Goal: Book appointment/travel/reservation

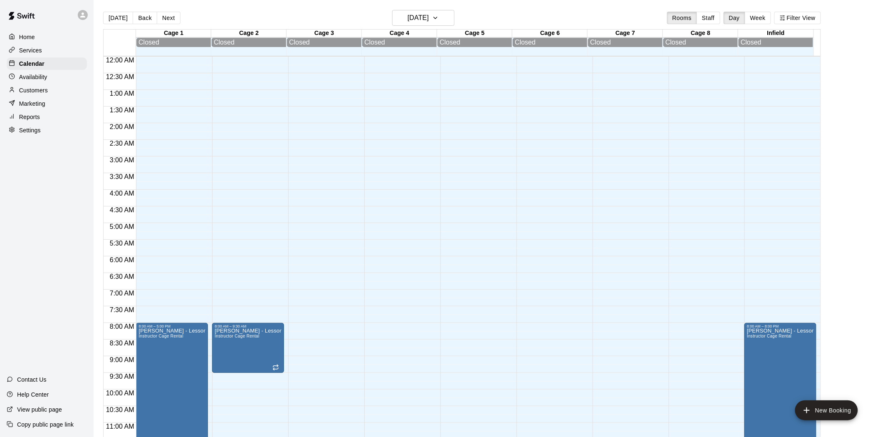
scroll to position [383, 0]
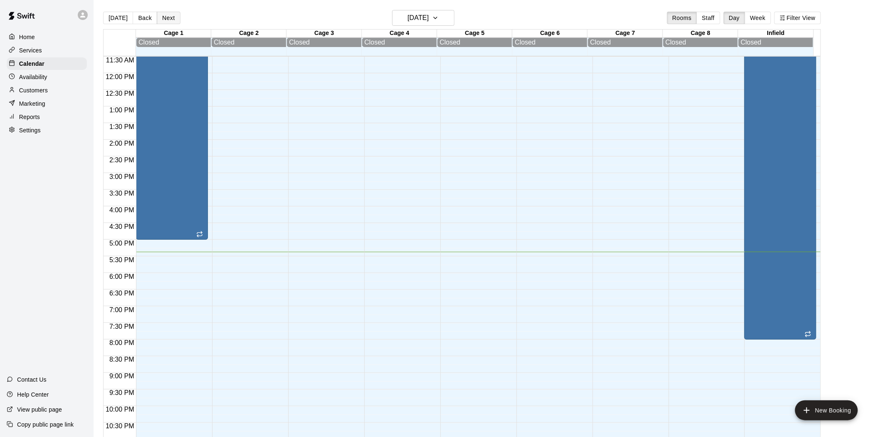
click at [168, 17] on button "Next" at bounding box center [168, 18] width 23 height 12
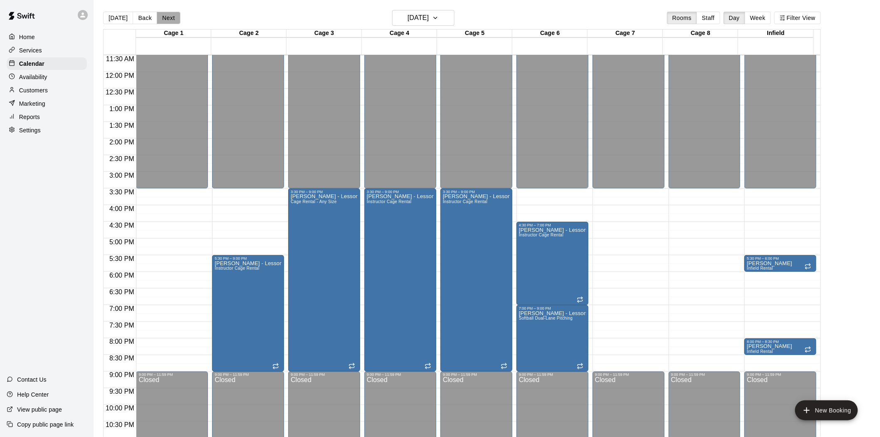
click at [168, 17] on button "Next" at bounding box center [168, 18] width 23 height 12
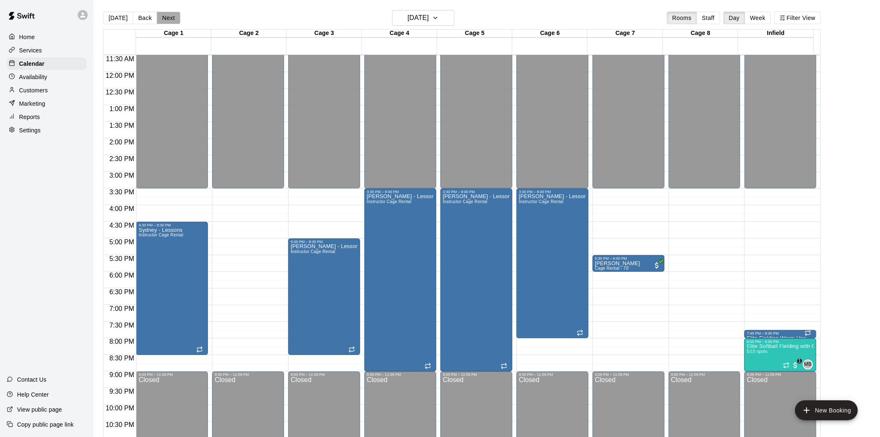
click at [168, 17] on button "Next" at bounding box center [168, 18] width 23 height 12
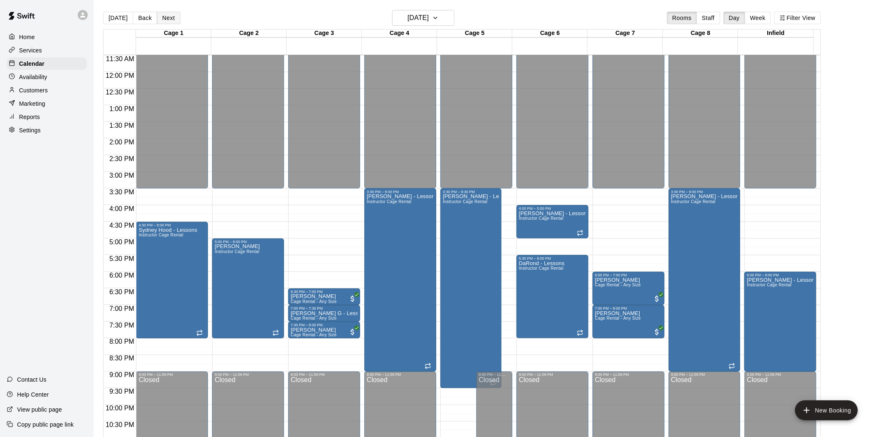
click at [168, 17] on button "Next" at bounding box center [168, 18] width 23 height 12
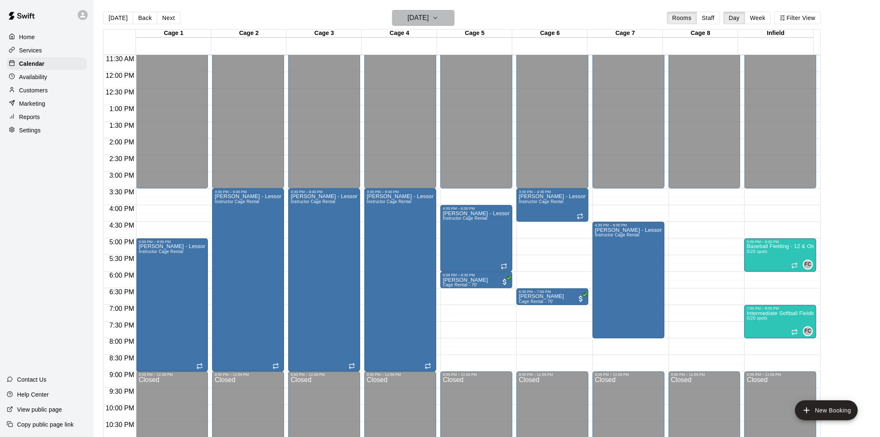
click at [429, 17] on h6 "[DATE]" at bounding box center [417, 18] width 21 height 12
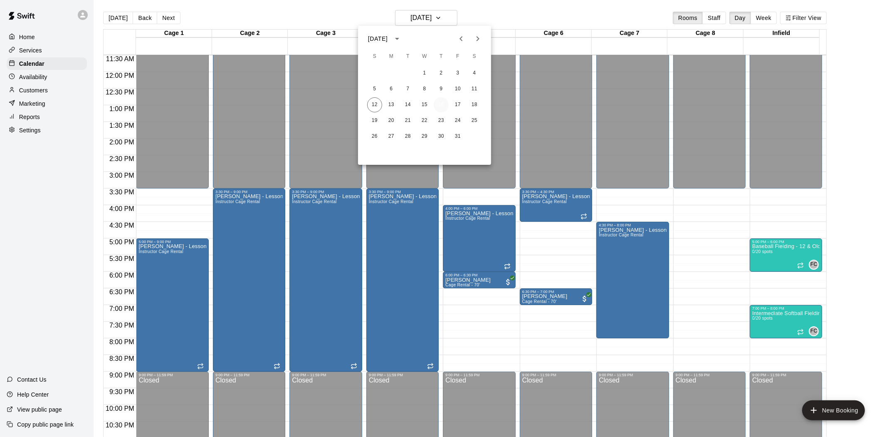
click at [437, 104] on button "16" at bounding box center [441, 104] width 15 height 15
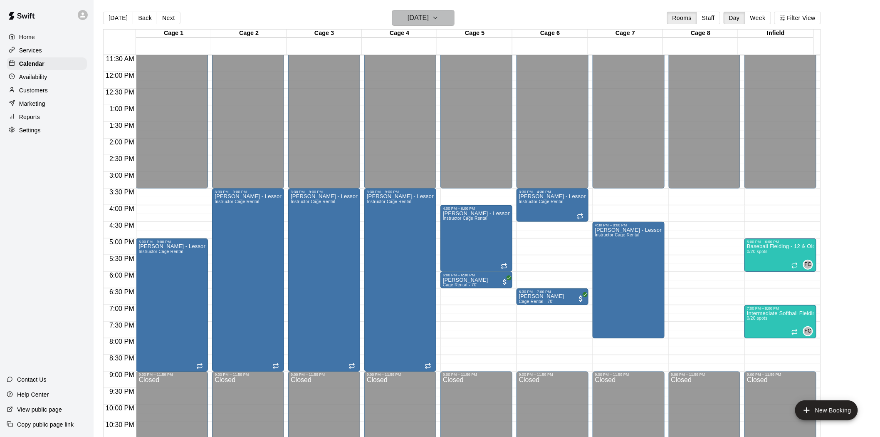
click at [429, 17] on h6 "[DATE]" at bounding box center [417, 18] width 21 height 12
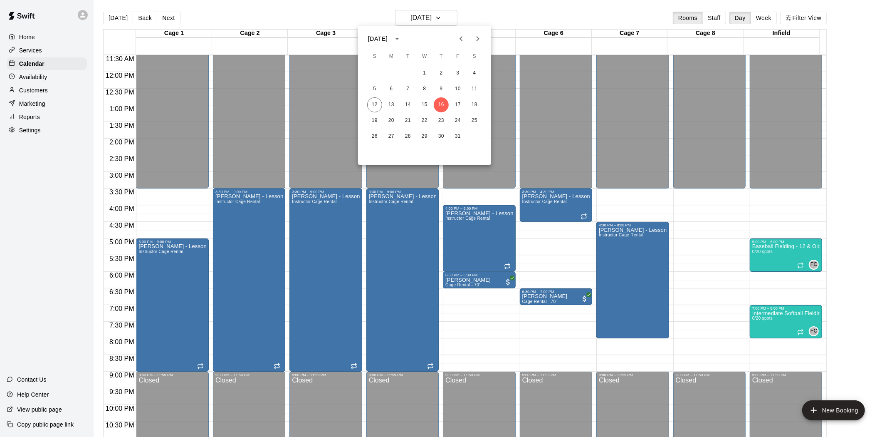
click at [125, 17] on div at bounding box center [443, 218] width 887 height 437
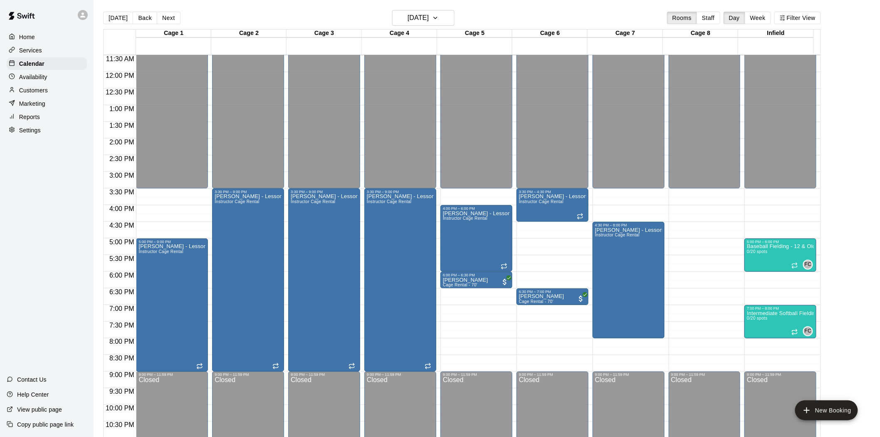
click at [117, 22] on button "[DATE]" at bounding box center [118, 18] width 30 height 12
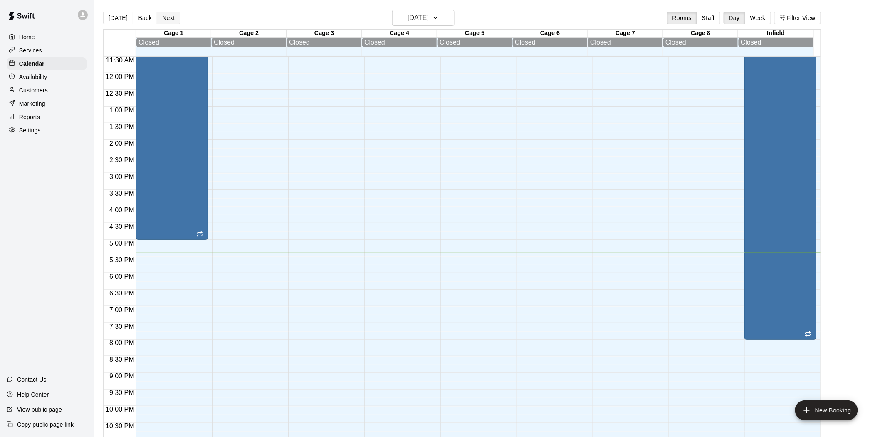
click at [172, 20] on button "Next" at bounding box center [168, 18] width 23 height 12
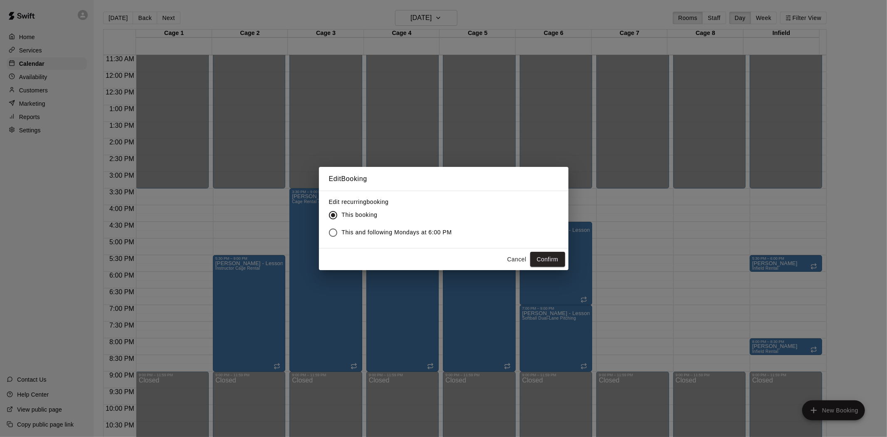
click at [559, 256] on button "Confirm" at bounding box center [547, 259] width 35 height 15
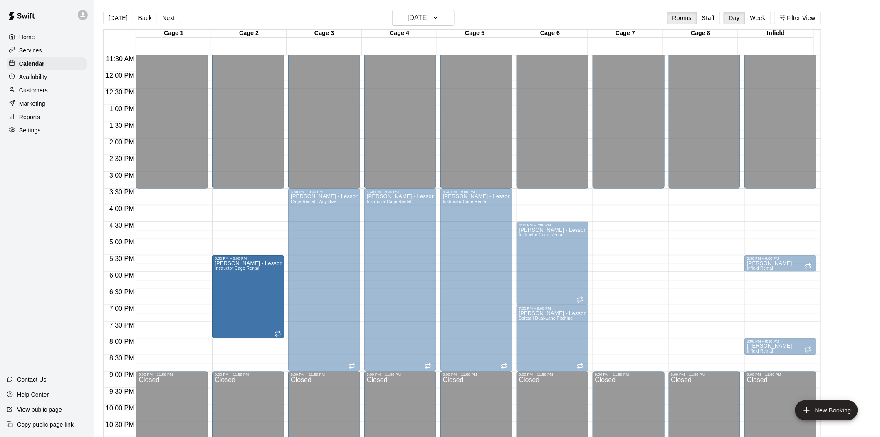
drag, startPoint x: 247, startPoint y: 370, endPoint x: 249, endPoint y: 345, distance: 25.0
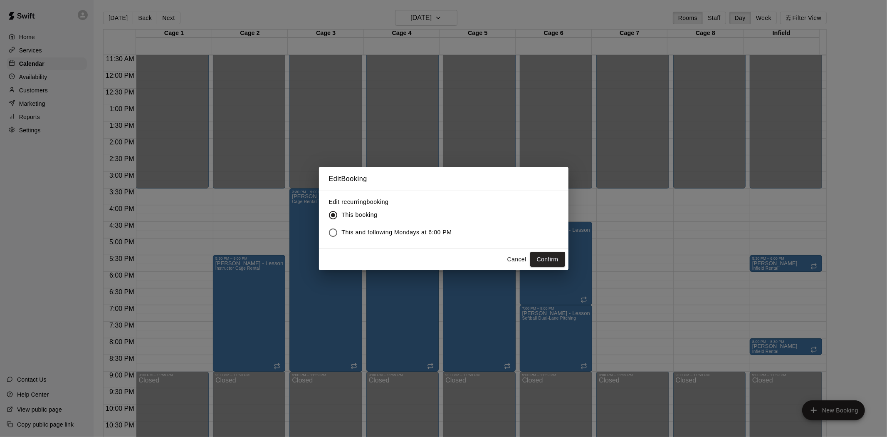
click at [531, 256] on button "Confirm" at bounding box center [547, 259] width 35 height 15
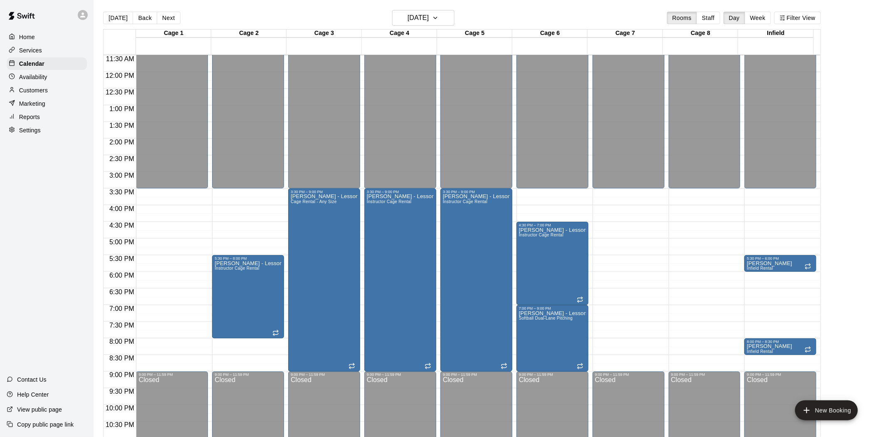
click at [168, 20] on button "Next" at bounding box center [168, 18] width 23 height 12
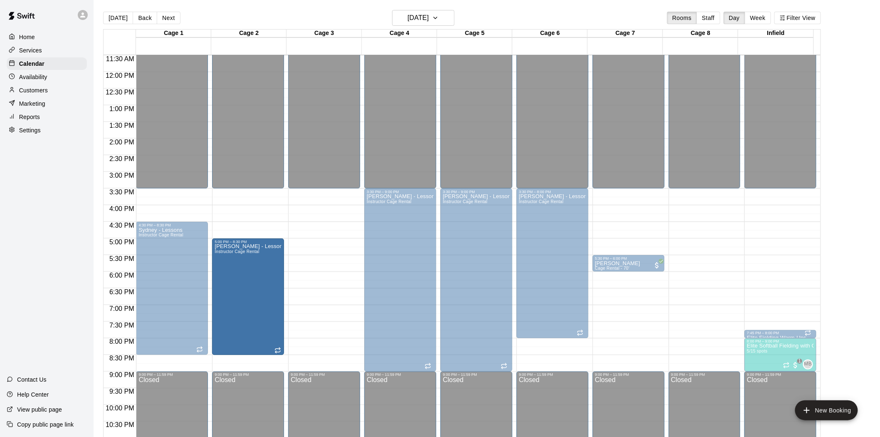
drag, startPoint x: 322, startPoint y: 283, endPoint x: 277, endPoint y: 283, distance: 44.9
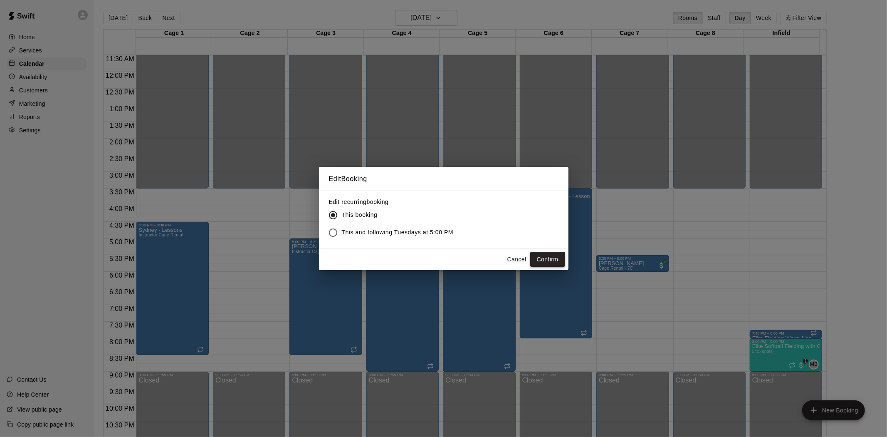
click at [538, 260] on button "Confirm" at bounding box center [547, 259] width 35 height 15
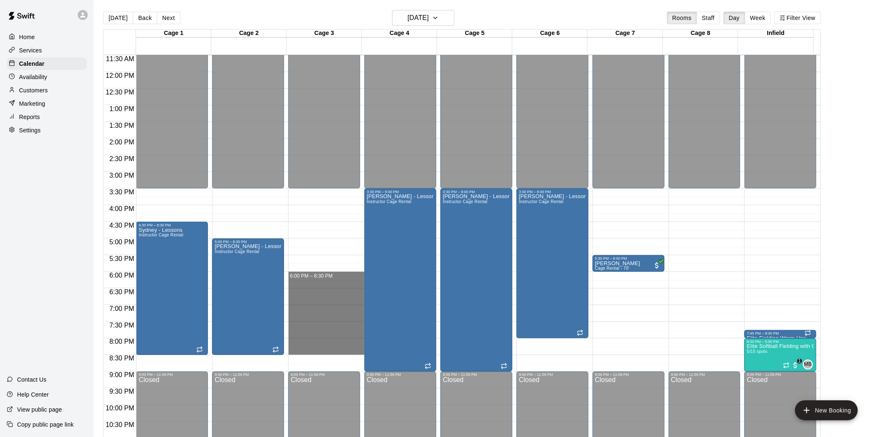
drag, startPoint x: 314, startPoint y: 272, endPoint x: 313, endPoint y: 352, distance: 79.8
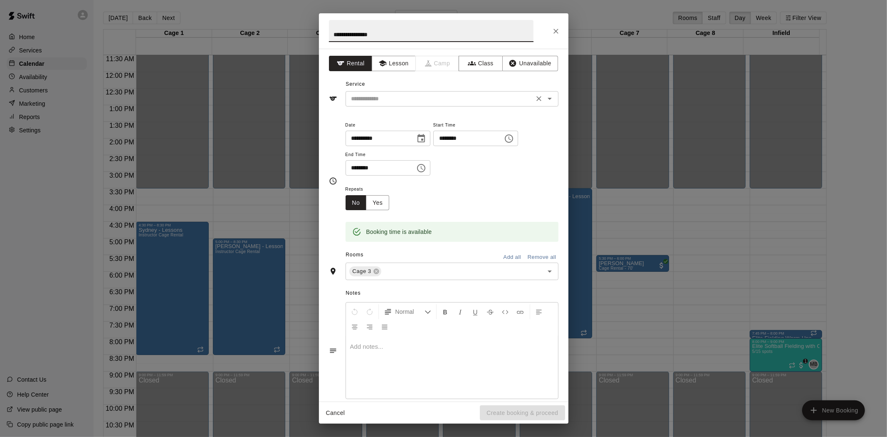
type input "**********"
click at [391, 103] on input "text" at bounding box center [439, 99] width 183 height 10
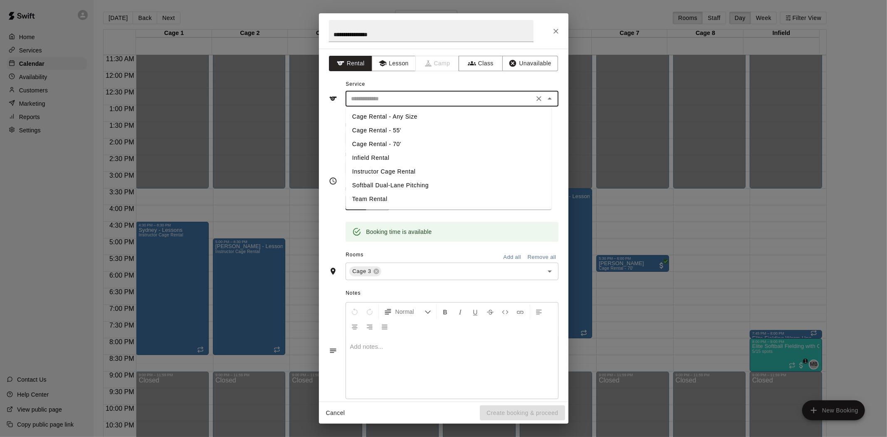
click at [384, 168] on li "Instructor Cage Rental" at bounding box center [449, 172] width 206 height 14
type input "**********"
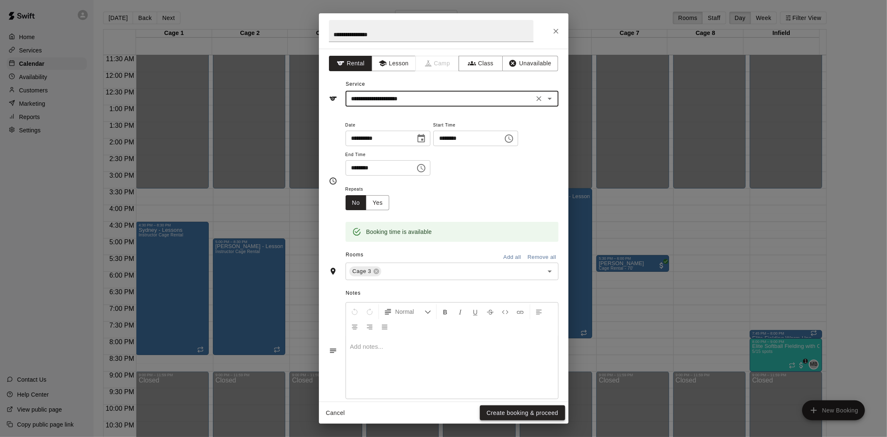
click at [521, 409] on button "Create booking & proceed" at bounding box center [522, 412] width 85 height 15
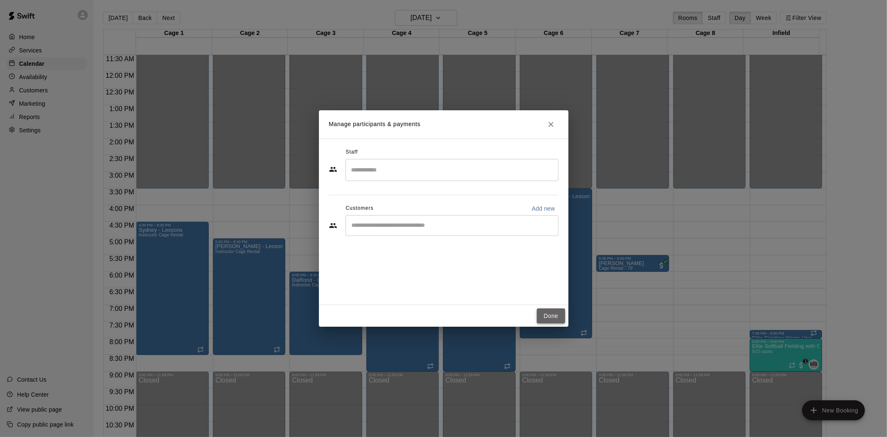
click at [561, 308] on button "Done" at bounding box center [551, 315] width 28 height 15
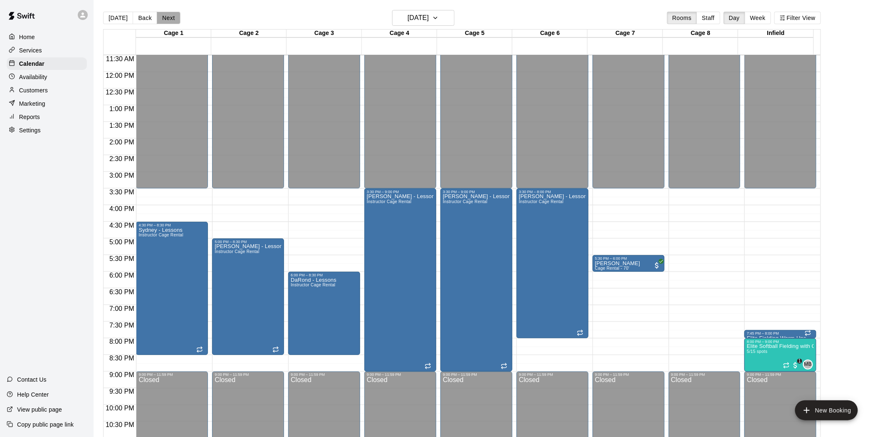
click at [165, 13] on button "Next" at bounding box center [168, 18] width 23 height 12
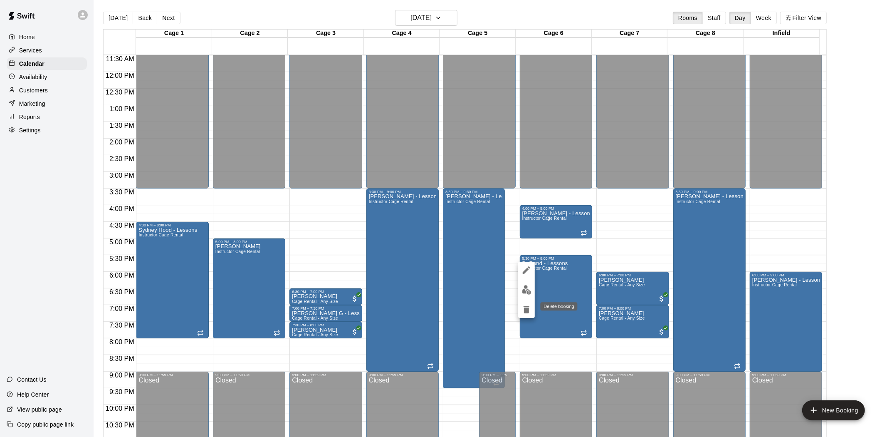
click at [526, 312] on icon "delete" at bounding box center [527, 309] width 6 height 7
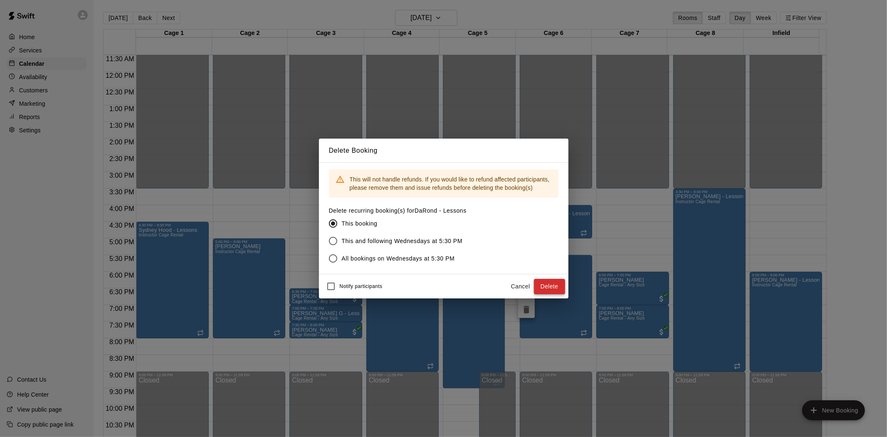
click at [552, 285] on button "Delete" at bounding box center [549, 286] width 31 height 15
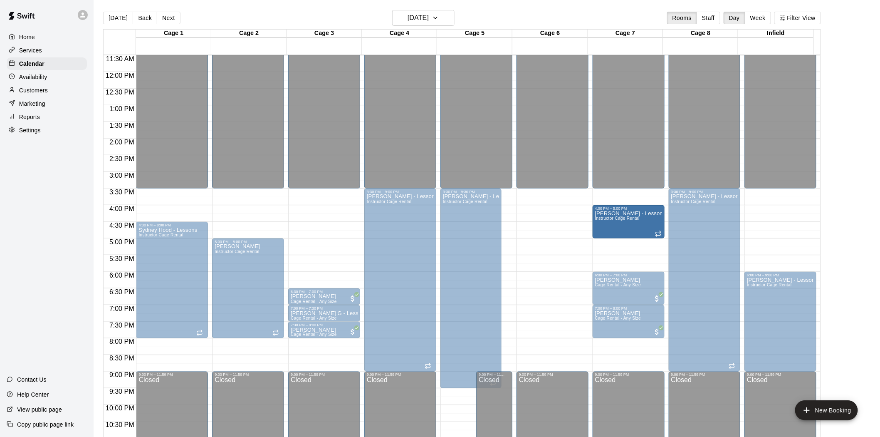
drag, startPoint x: 558, startPoint y: 221, endPoint x: 616, endPoint y: 229, distance: 58.3
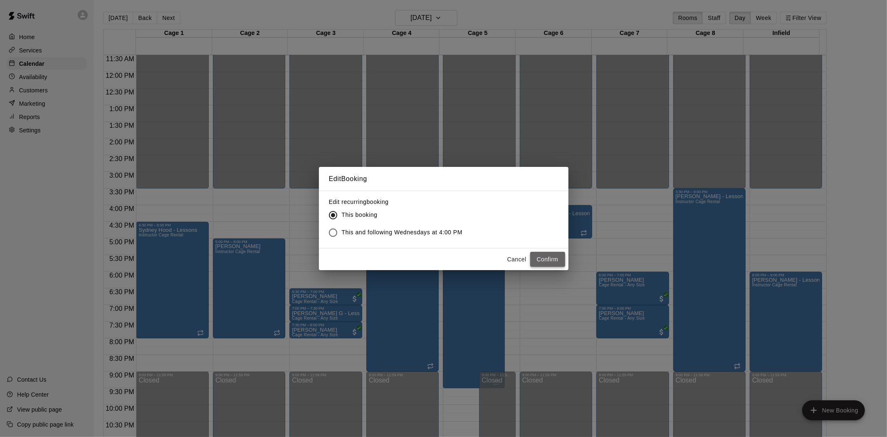
click at [535, 259] on button "Confirm" at bounding box center [547, 259] width 35 height 15
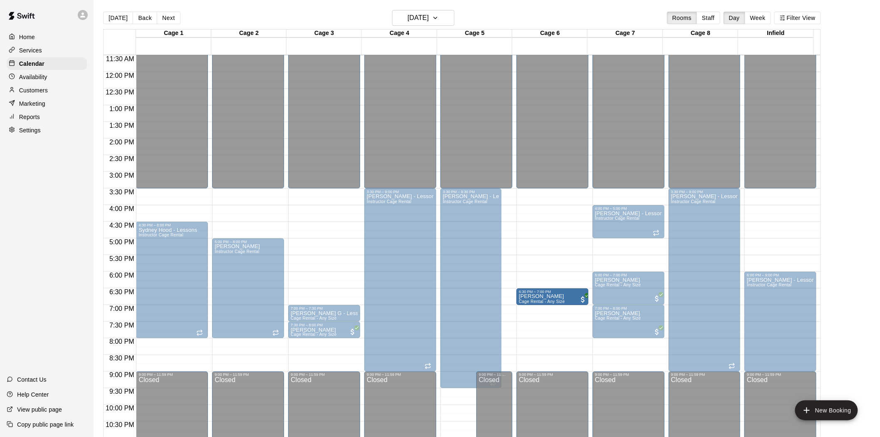
drag, startPoint x: 323, startPoint y: 296, endPoint x: 547, endPoint y: 301, distance: 224.2
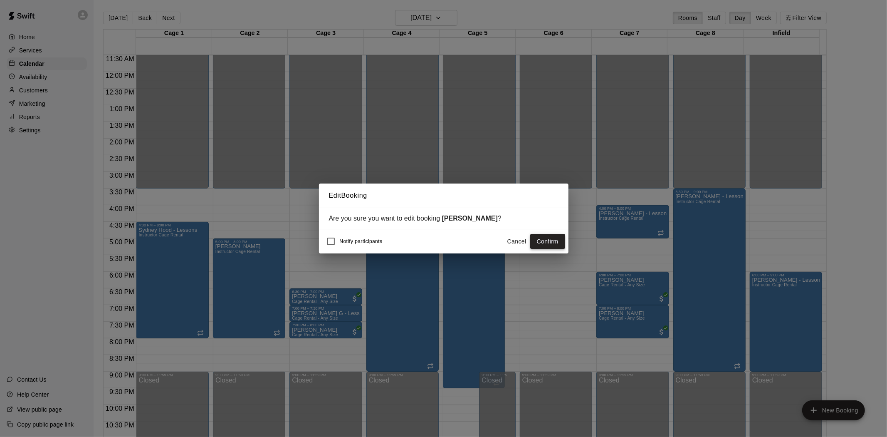
drag, startPoint x: 542, startPoint y: 237, endPoint x: 530, endPoint y: 244, distance: 13.6
click at [542, 237] on button "Confirm" at bounding box center [547, 241] width 35 height 15
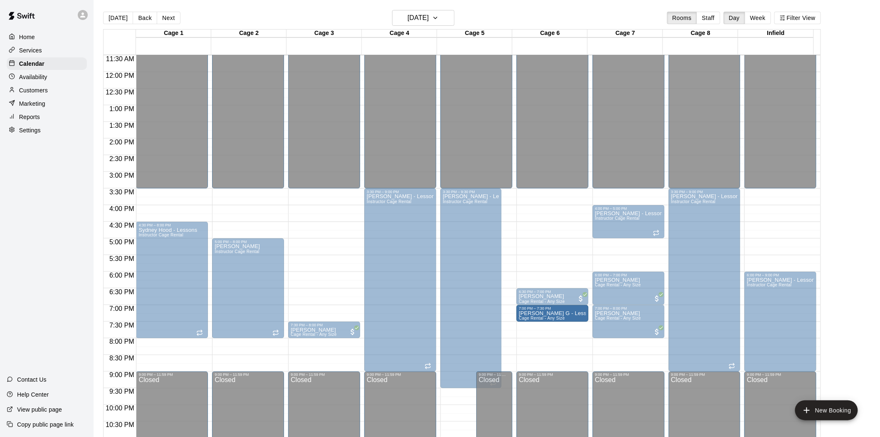
drag, startPoint x: 321, startPoint y: 316, endPoint x: 554, endPoint y: 320, distance: 233.7
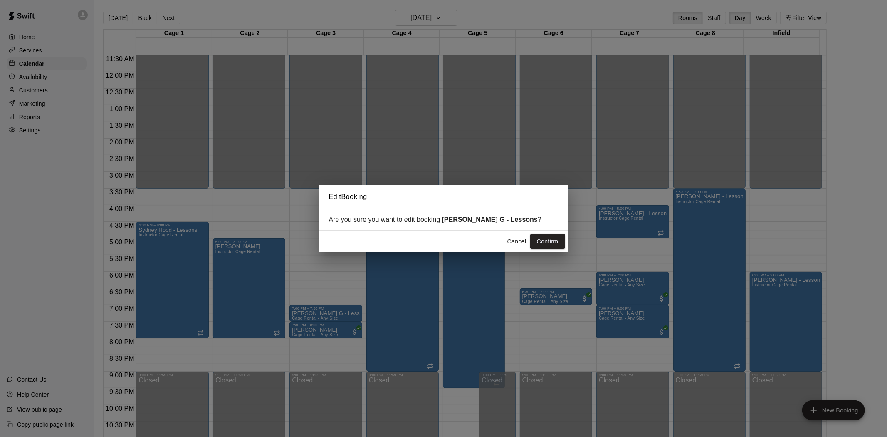
click at [541, 248] on button "Confirm" at bounding box center [547, 241] width 35 height 15
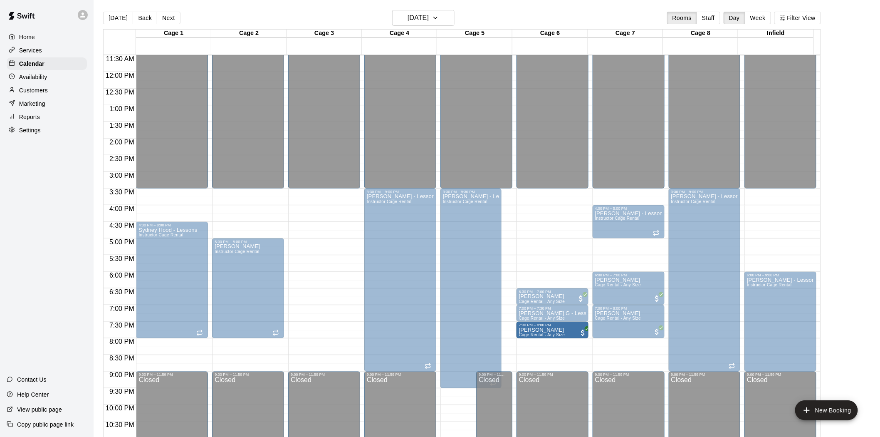
drag, startPoint x: 313, startPoint y: 334, endPoint x: 550, endPoint y: 337, distance: 237.0
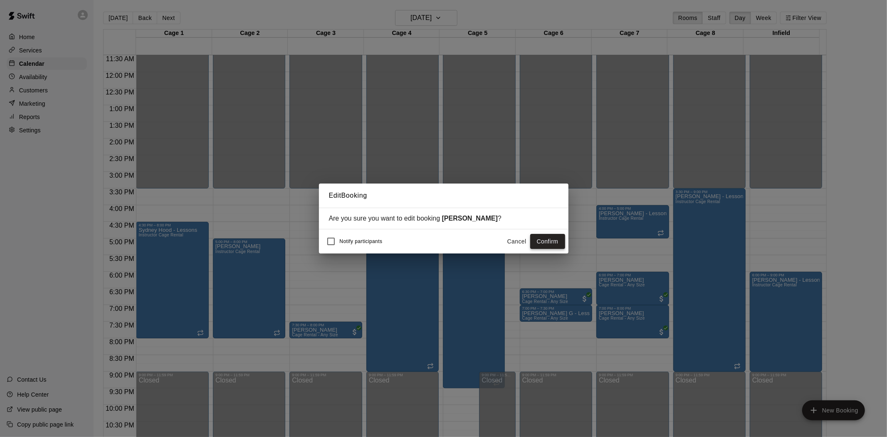
click at [549, 240] on button "Confirm" at bounding box center [547, 241] width 35 height 15
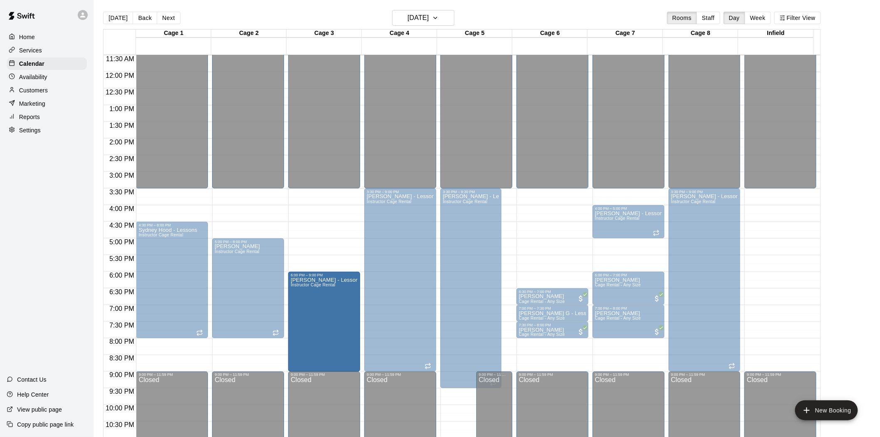
drag, startPoint x: 783, startPoint y: 315, endPoint x: 319, endPoint y: 315, distance: 463.6
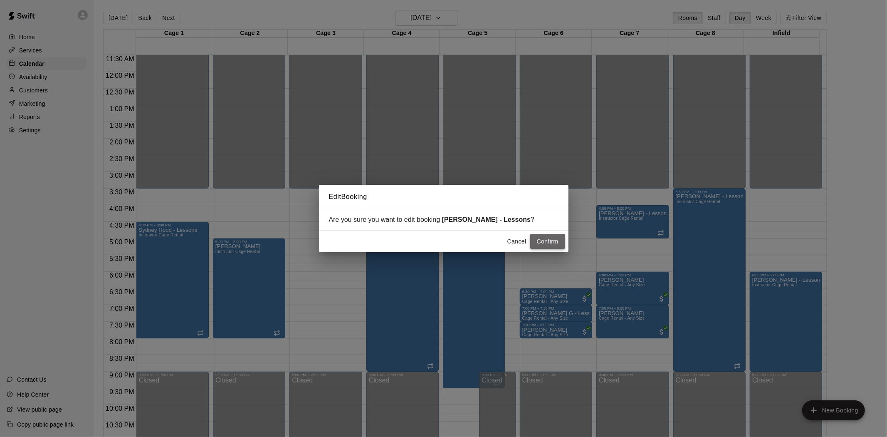
click at [543, 243] on button "Confirm" at bounding box center [547, 241] width 35 height 15
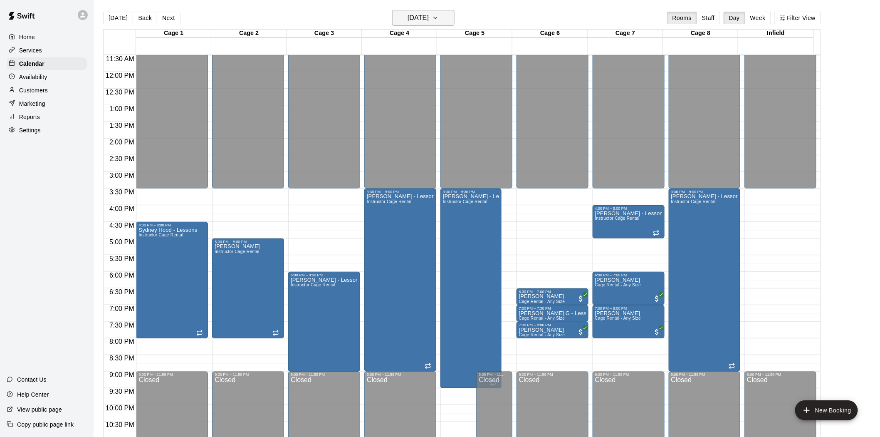
click at [421, 18] on h6 "[DATE]" at bounding box center [417, 18] width 21 height 12
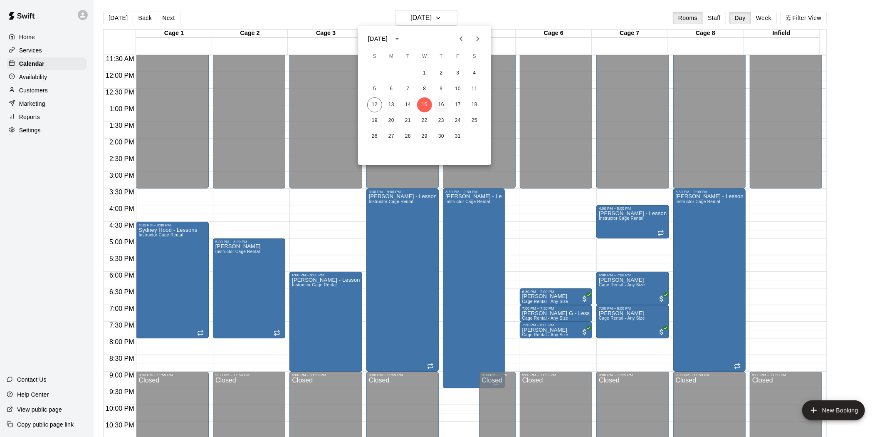
click at [443, 105] on button "16" at bounding box center [441, 104] width 15 height 15
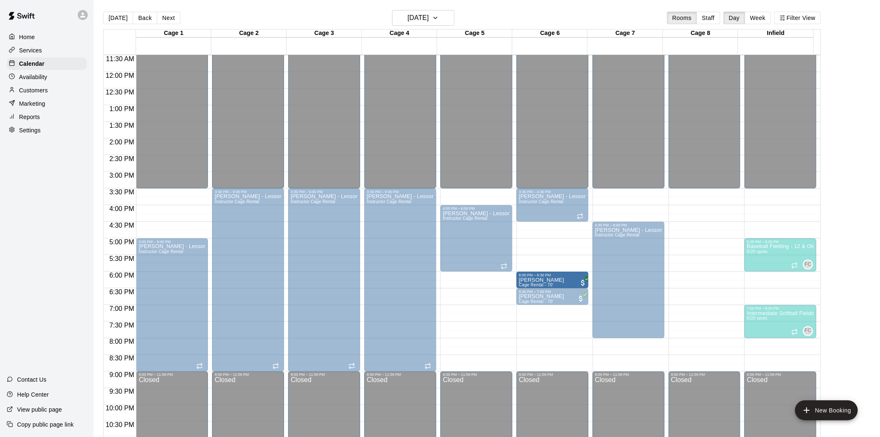
drag, startPoint x: 475, startPoint y: 279, endPoint x: 559, endPoint y: 284, distance: 83.7
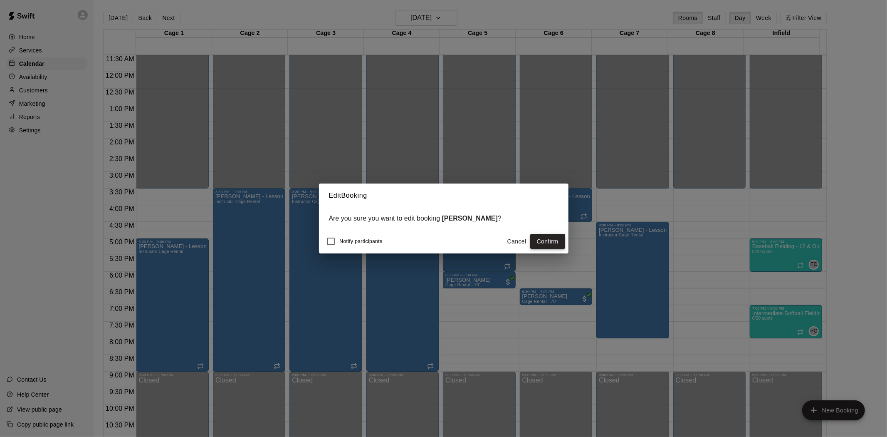
click at [543, 239] on button "Confirm" at bounding box center [547, 241] width 35 height 15
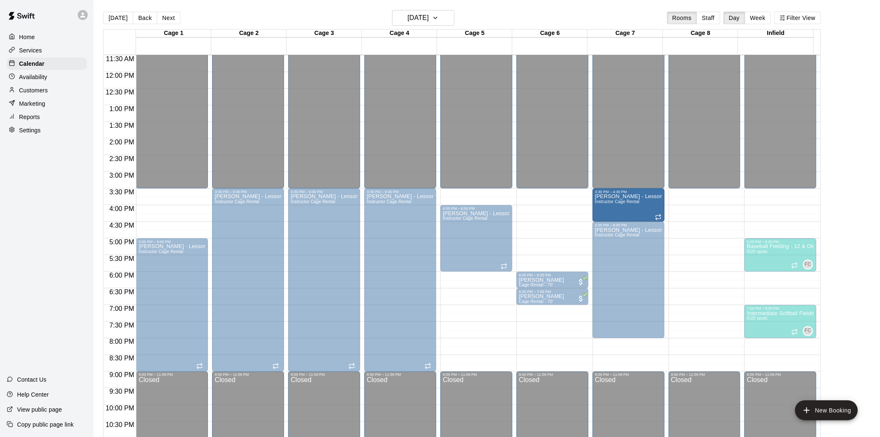
drag, startPoint x: 556, startPoint y: 205, endPoint x: 597, endPoint y: 207, distance: 41.2
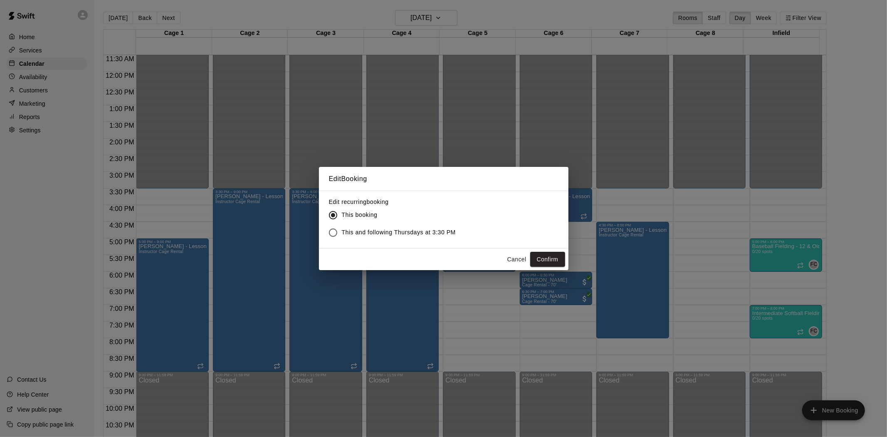
click at [525, 261] on button "Cancel" at bounding box center [517, 259] width 27 height 15
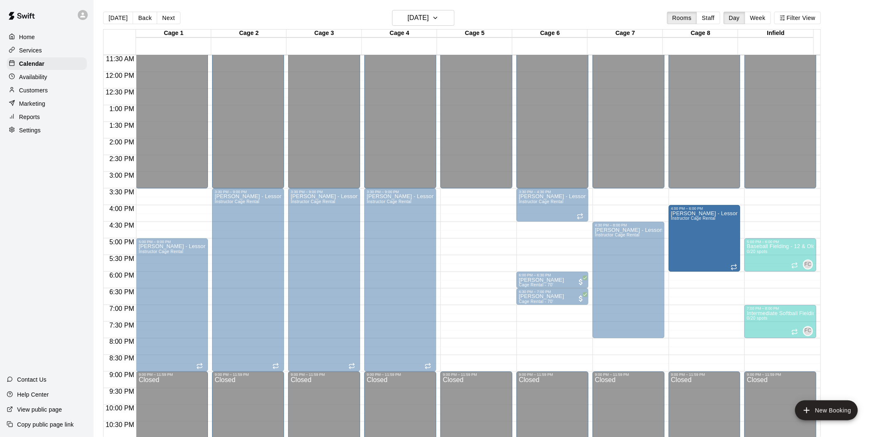
drag, startPoint x: 472, startPoint y: 234, endPoint x: 693, endPoint y: 239, distance: 220.9
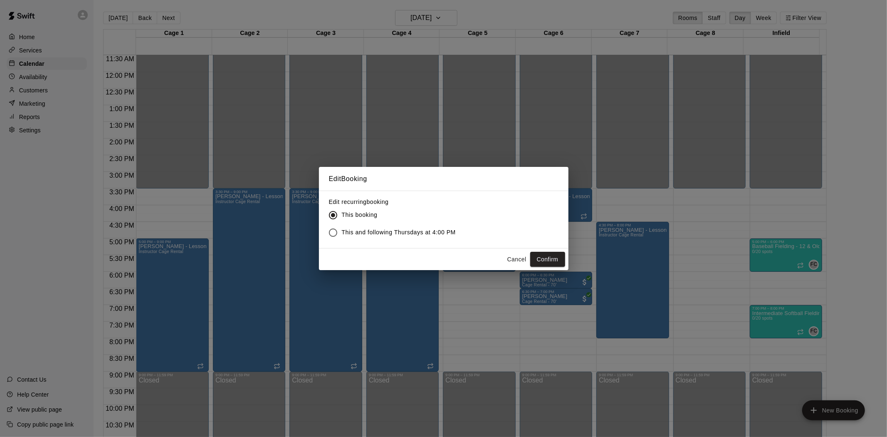
click at [542, 262] on button "Confirm" at bounding box center [547, 259] width 35 height 15
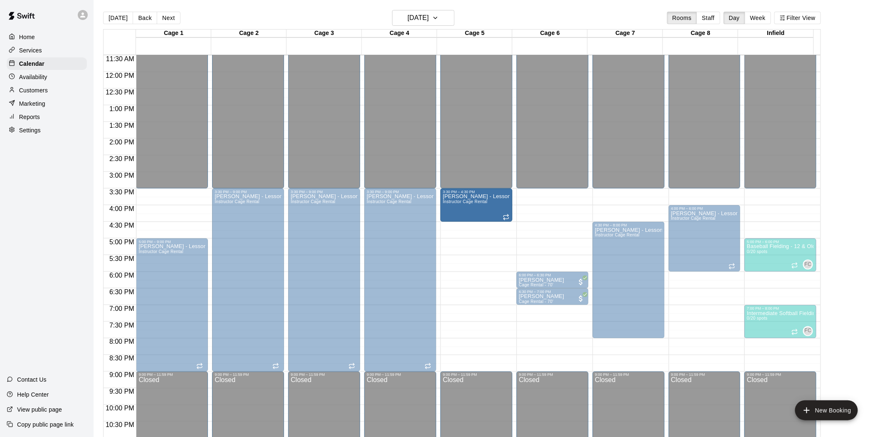
drag, startPoint x: 554, startPoint y: 204, endPoint x: 479, endPoint y: 211, distance: 75.2
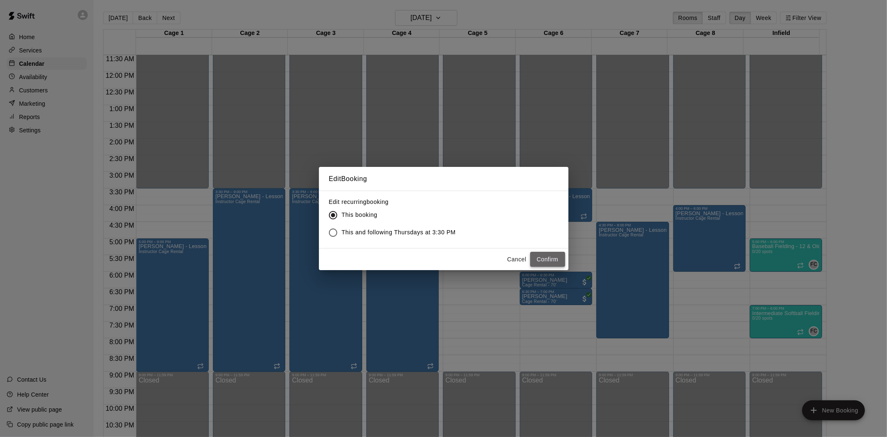
click at [548, 255] on button "Confirm" at bounding box center [547, 259] width 35 height 15
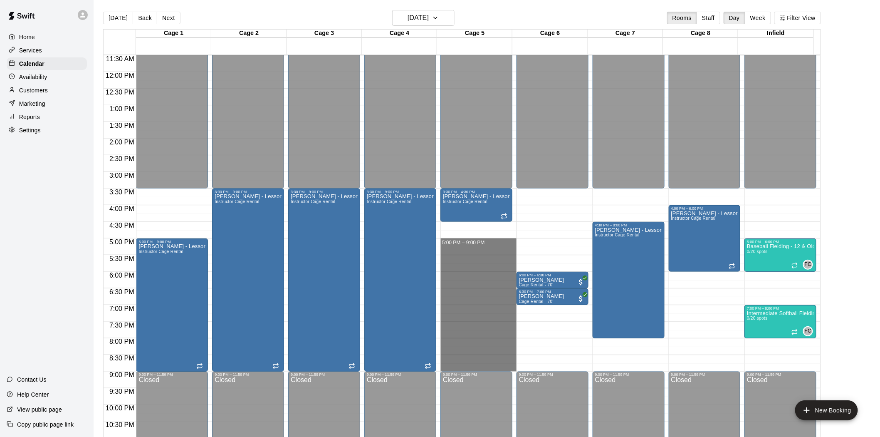
drag, startPoint x: 452, startPoint y: 239, endPoint x: 460, endPoint y: 365, distance: 125.9
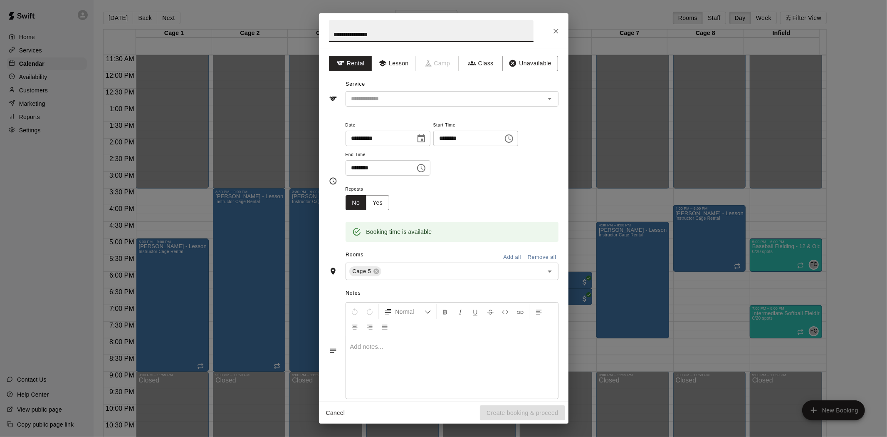
type input "**********"
click at [483, 89] on div "Service ​" at bounding box center [444, 92] width 230 height 29
click at [484, 105] on div "​" at bounding box center [452, 98] width 213 height 15
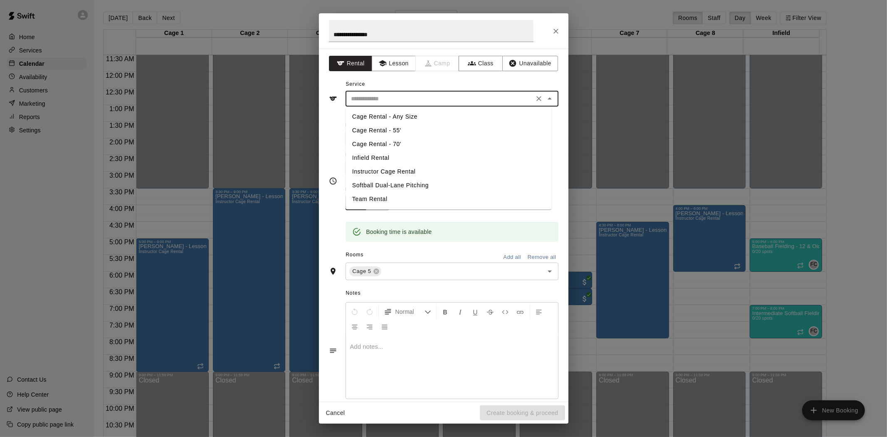
click at [398, 173] on li "Instructor Cage Rental" at bounding box center [449, 172] width 206 height 14
type input "**********"
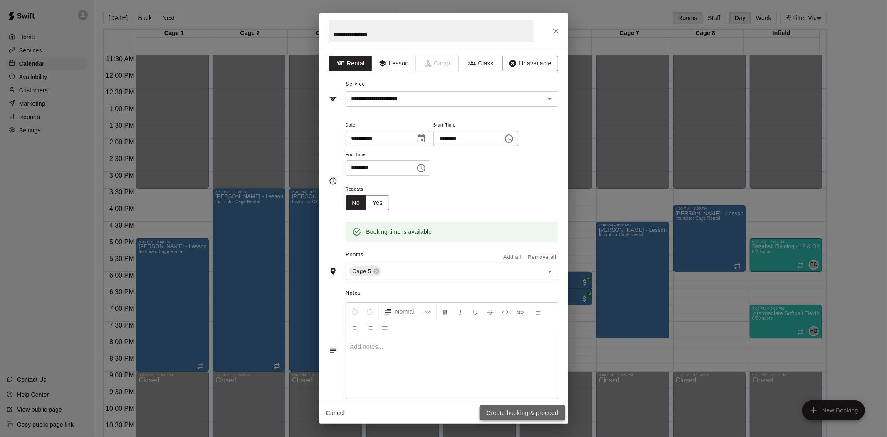
click at [526, 414] on button "Create booking & proceed" at bounding box center [522, 412] width 85 height 15
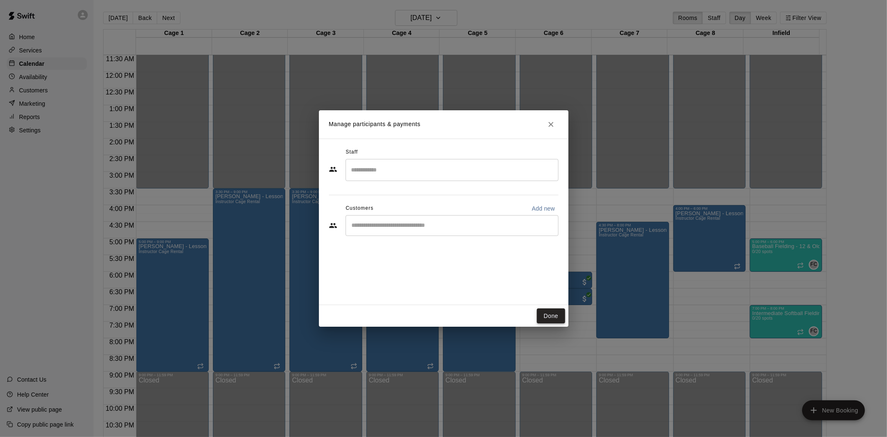
click at [555, 319] on button "Done" at bounding box center [551, 315] width 28 height 15
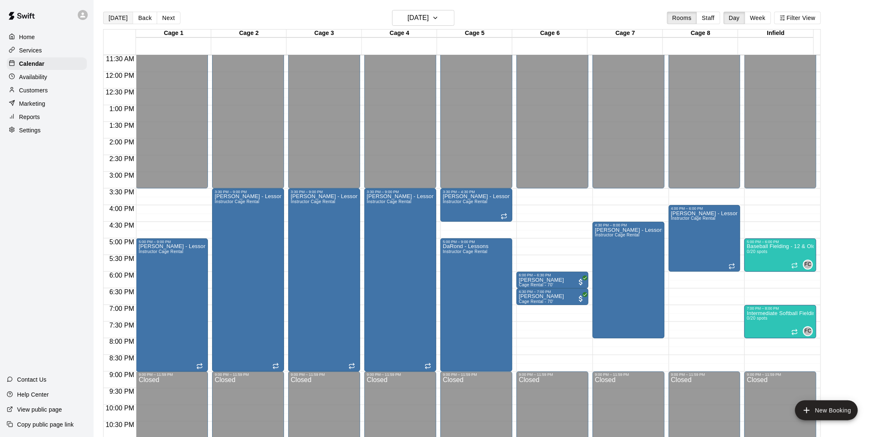
click at [123, 19] on button "[DATE]" at bounding box center [118, 18] width 30 height 12
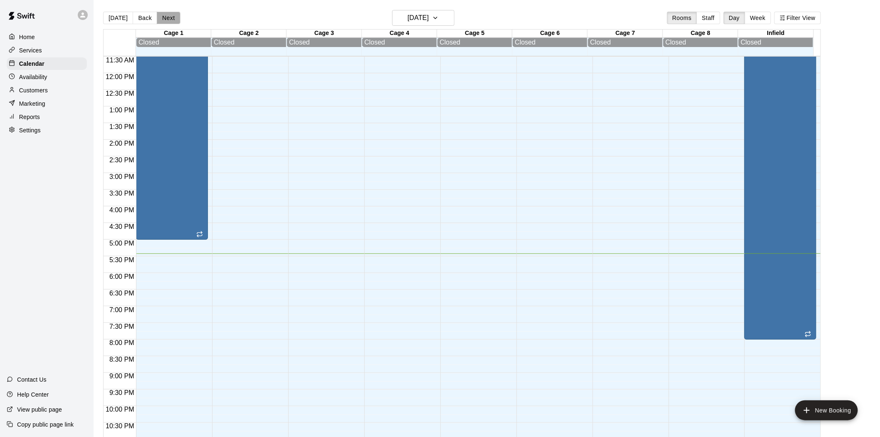
click at [168, 15] on button "Next" at bounding box center [168, 18] width 23 height 12
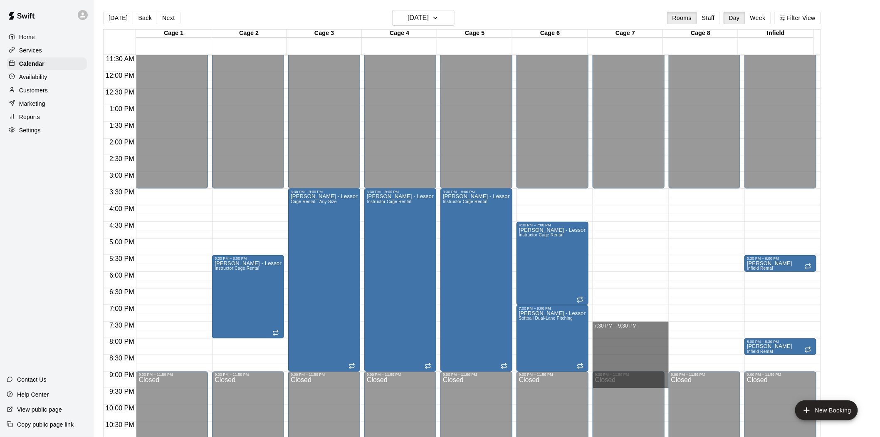
drag, startPoint x: 600, startPoint y: 324, endPoint x: 606, endPoint y: 386, distance: 61.8
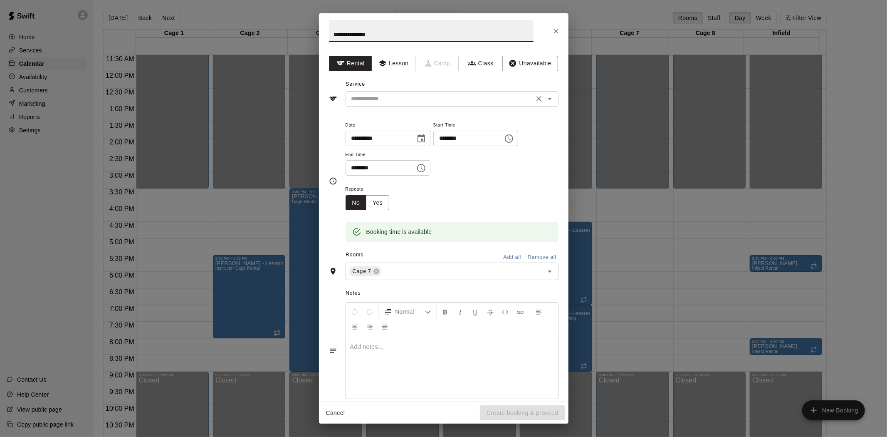
type input "**********"
click at [426, 99] on input "text" at bounding box center [439, 99] width 183 height 10
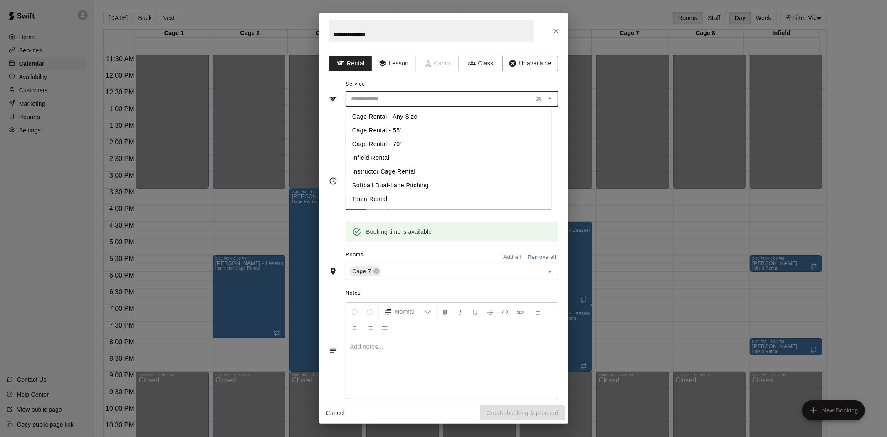
click at [395, 171] on li "Instructor Cage Rental" at bounding box center [449, 172] width 206 height 14
type input "**********"
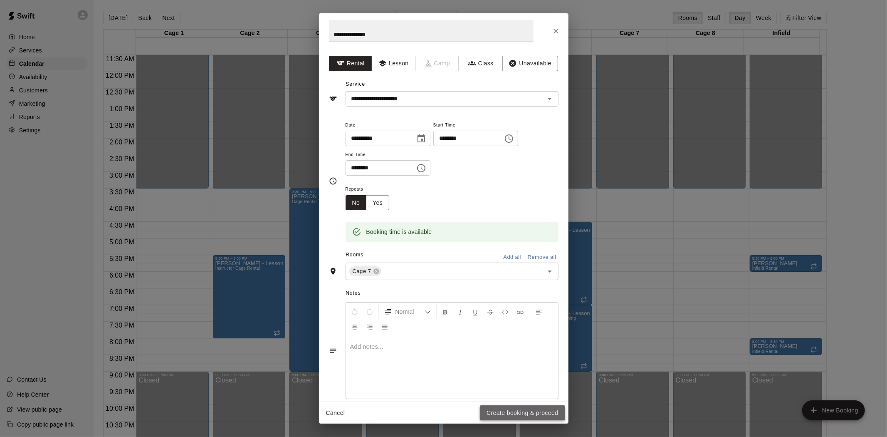
click at [501, 412] on button "Create booking & proceed" at bounding box center [522, 412] width 85 height 15
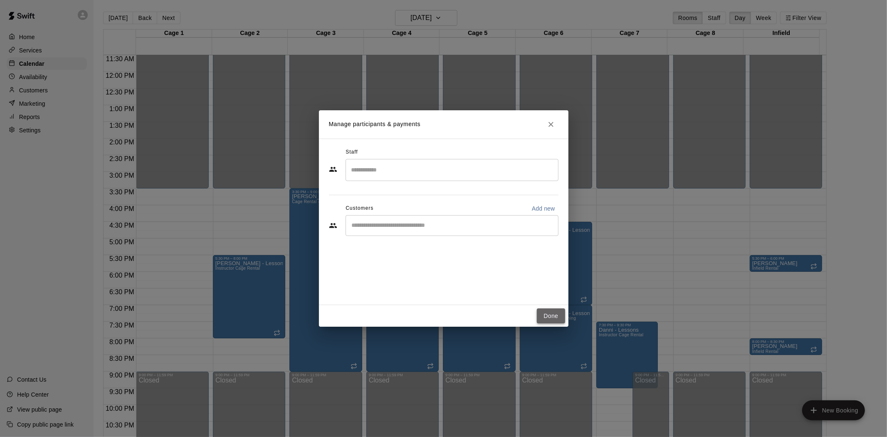
click at [554, 312] on button "Done" at bounding box center [551, 315] width 28 height 15
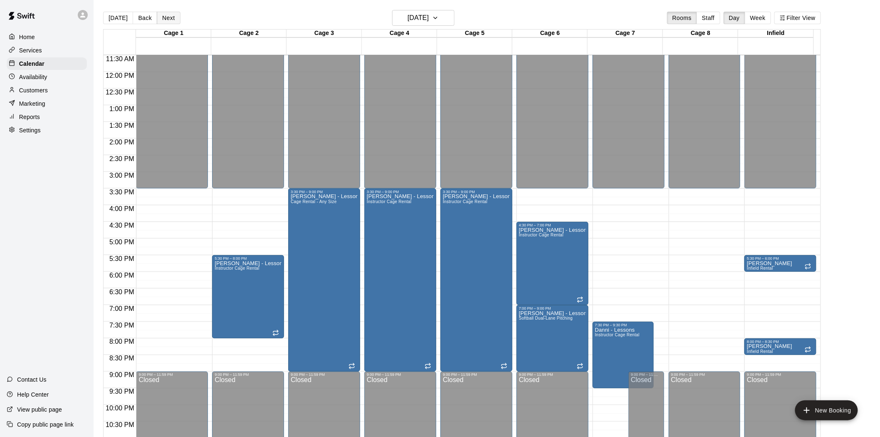
click at [163, 14] on button "Next" at bounding box center [168, 18] width 23 height 12
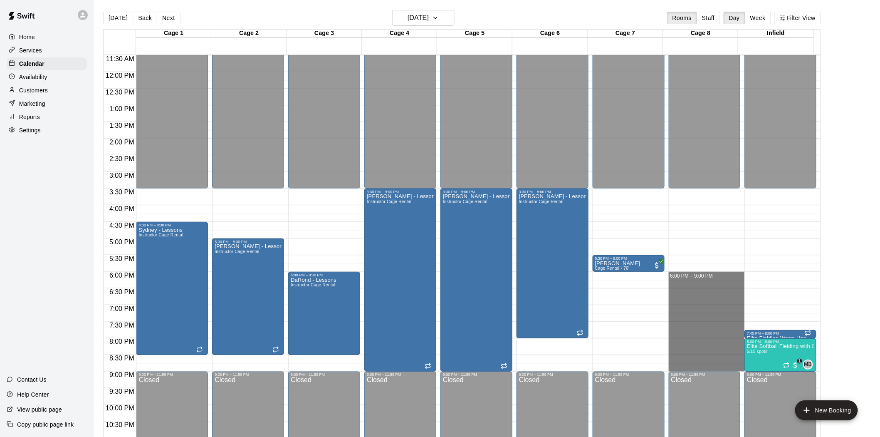
drag, startPoint x: 688, startPoint y: 274, endPoint x: 694, endPoint y: 366, distance: 92.5
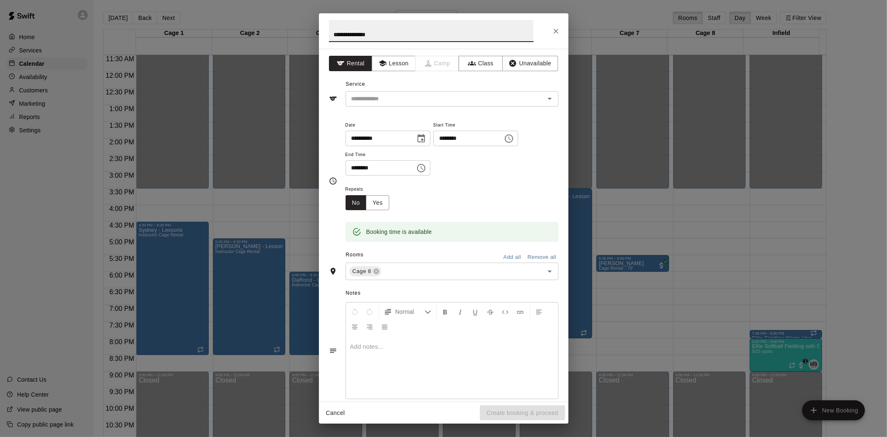
type input "**********"
click at [397, 89] on div "Service ​" at bounding box center [444, 92] width 230 height 29
click at [398, 98] on input "text" at bounding box center [439, 99] width 183 height 10
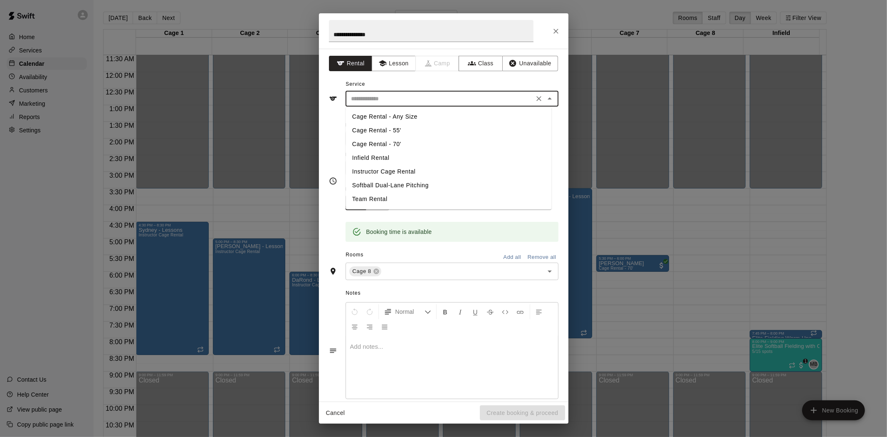
click at [385, 175] on li "Instructor Cage Rental" at bounding box center [449, 172] width 206 height 14
type input "**********"
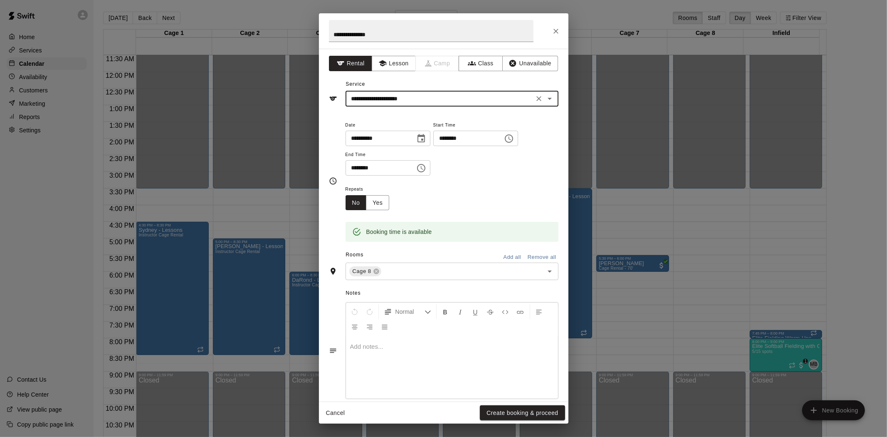
click at [523, 411] on button "Create booking & proceed" at bounding box center [522, 412] width 85 height 15
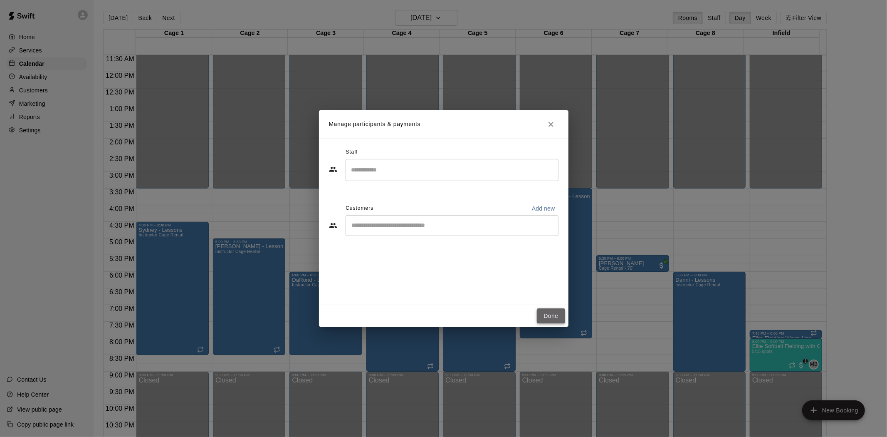
click at [556, 317] on button "Done" at bounding box center [551, 315] width 28 height 15
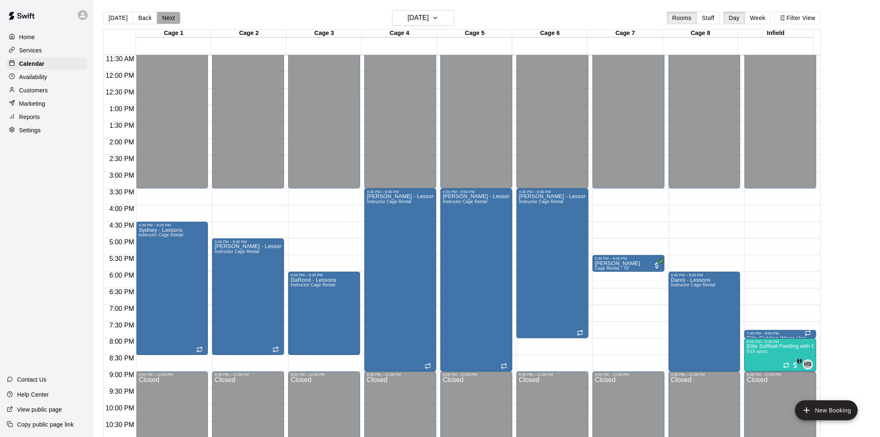
click at [164, 21] on button "Next" at bounding box center [168, 18] width 23 height 12
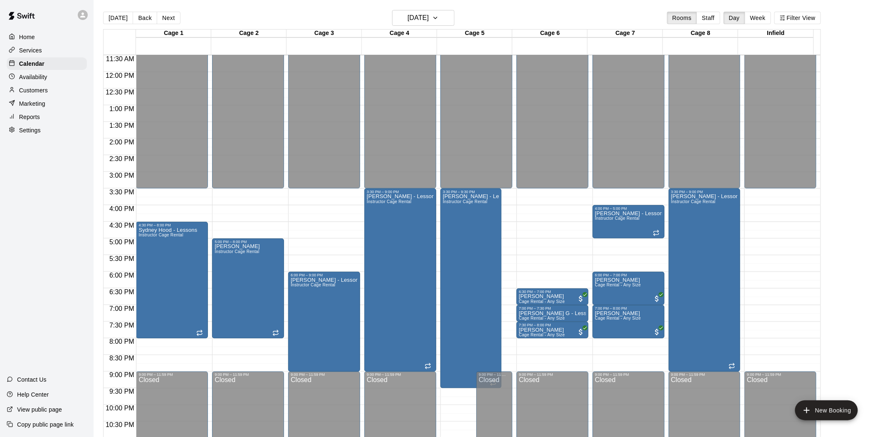
drag, startPoint x: 756, startPoint y: 276, endPoint x: 766, endPoint y: 334, distance: 59.2
click at [766, 334] on div "12:00 AM – 3:30 PM Closed 9:00 PM – 11:59 PM Closed" at bounding box center [780, 72] width 72 height 798
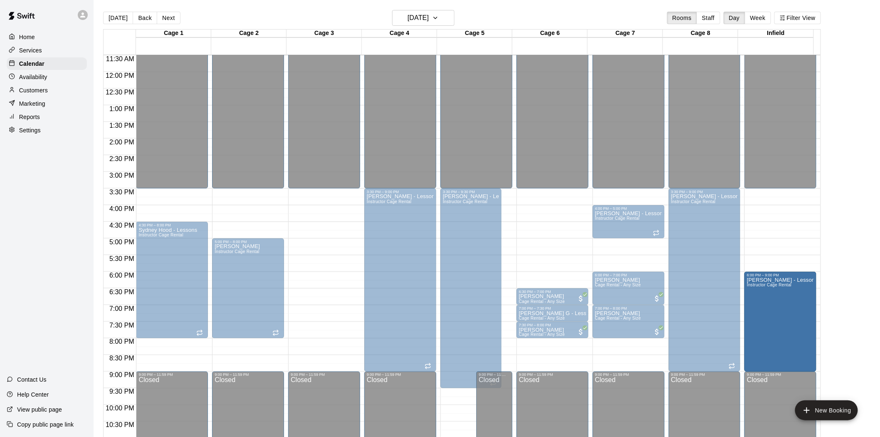
drag, startPoint x: 326, startPoint y: 328, endPoint x: 792, endPoint y: 330, distance: 466.1
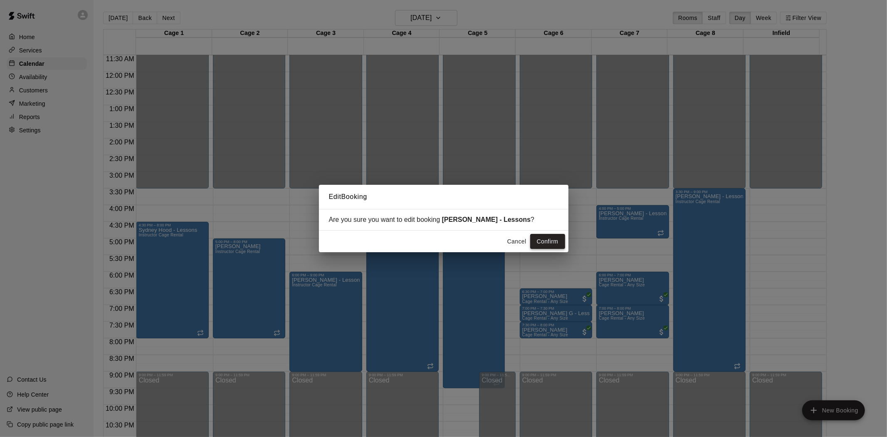
click at [546, 240] on button "Confirm" at bounding box center [547, 241] width 35 height 15
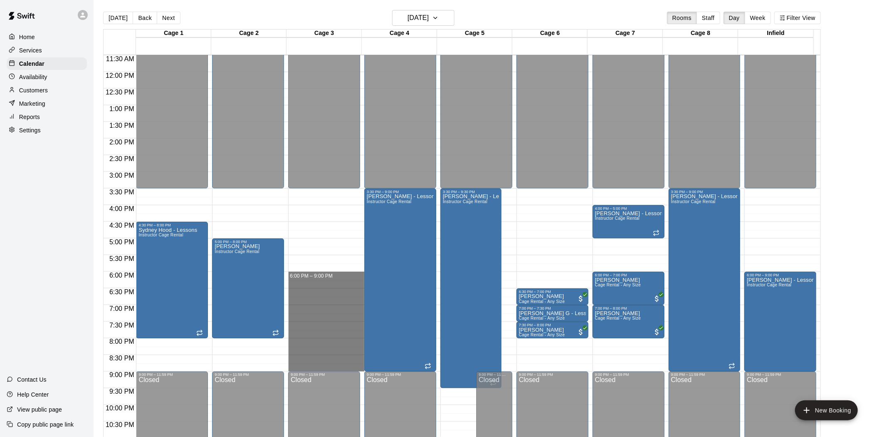
drag, startPoint x: 324, startPoint y: 273, endPoint x: 331, endPoint y: 369, distance: 96.7
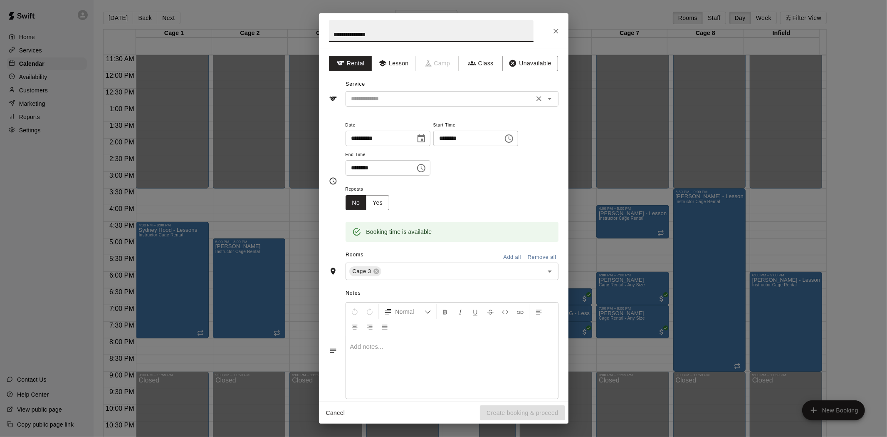
type input "**********"
click at [380, 99] on input "text" at bounding box center [439, 99] width 183 height 10
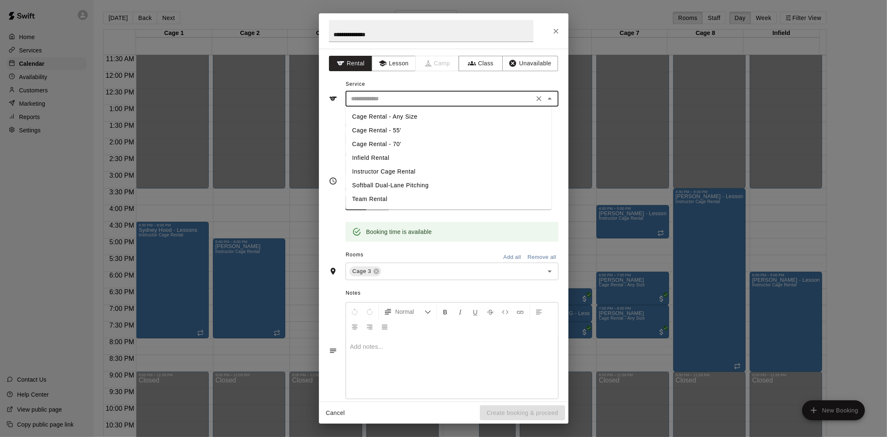
click at [382, 169] on li "Instructor Cage Rental" at bounding box center [449, 172] width 206 height 14
type input "**********"
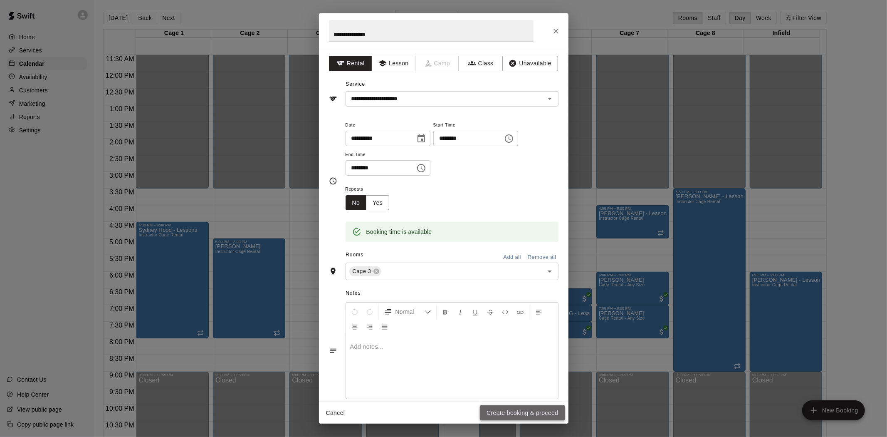
click at [507, 412] on button "Create booking & proceed" at bounding box center [522, 412] width 85 height 15
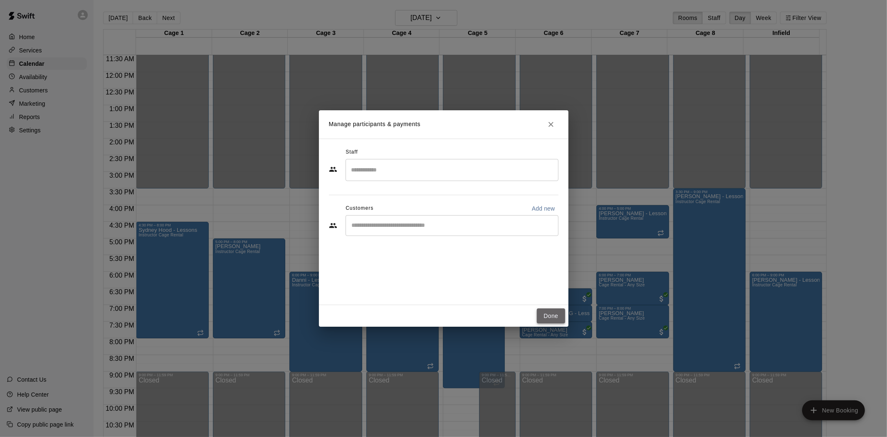
click at [538, 314] on button "Done" at bounding box center [551, 315] width 28 height 15
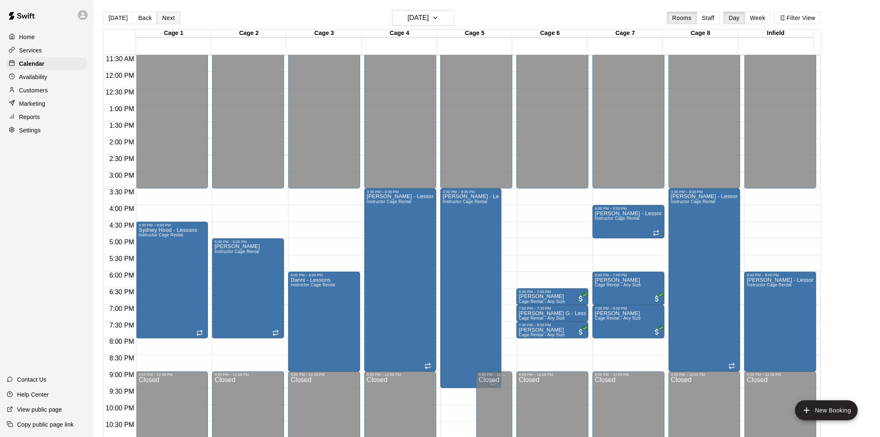
click at [171, 15] on button "Next" at bounding box center [168, 18] width 23 height 12
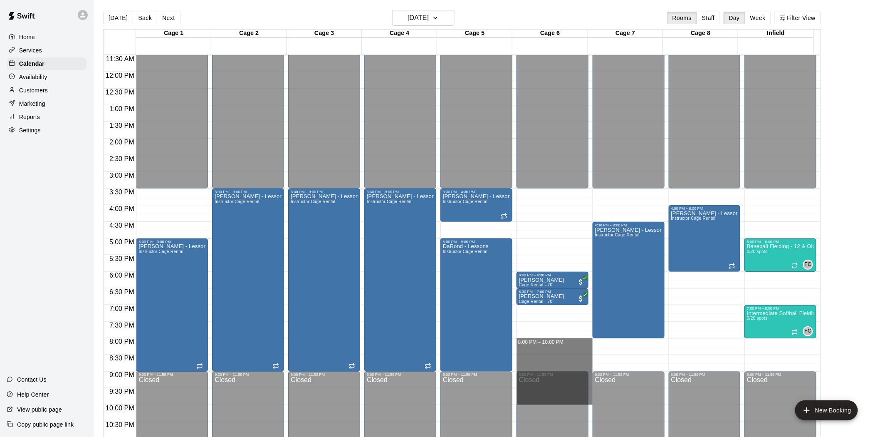
drag, startPoint x: 528, startPoint y: 341, endPoint x: 535, endPoint y: 404, distance: 62.7
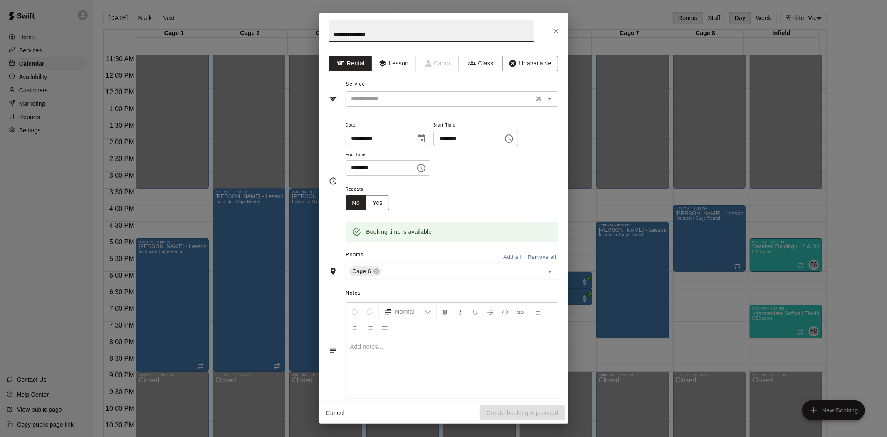
type input "**********"
click at [474, 94] on input "text" at bounding box center [439, 99] width 183 height 10
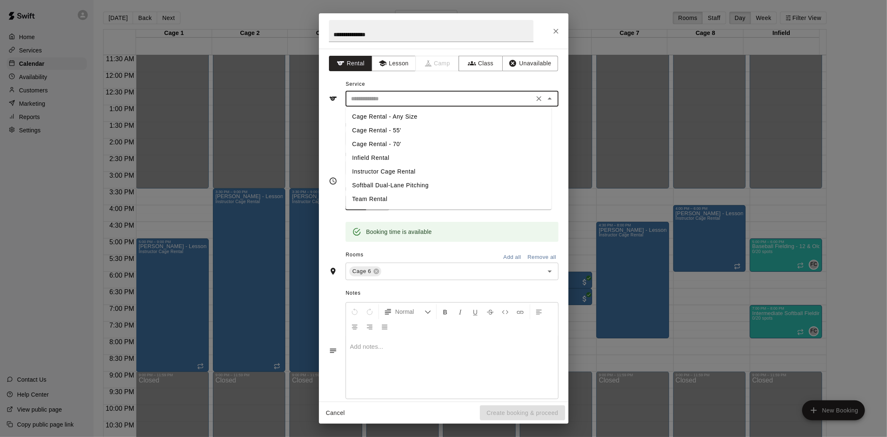
click at [408, 170] on li "Instructor Cage Rental" at bounding box center [449, 172] width 206 height 14
type input "**********"
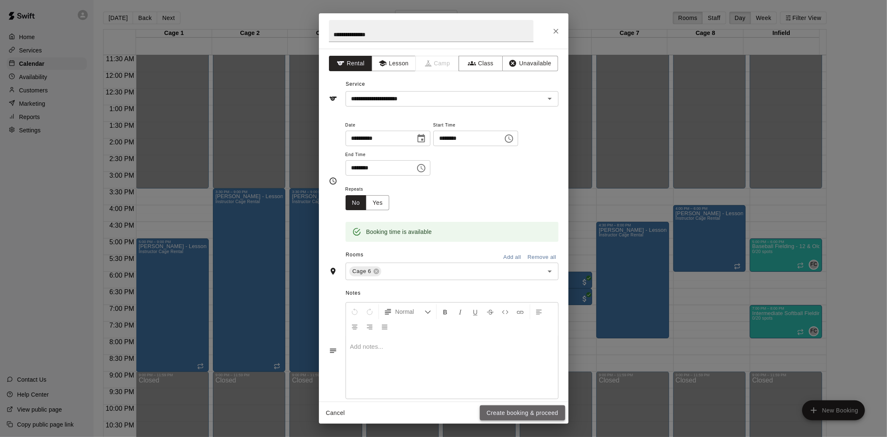
click at [520, 410] on button "Create booking & proceed" at bounding box center [522, 412] width 85 height 15
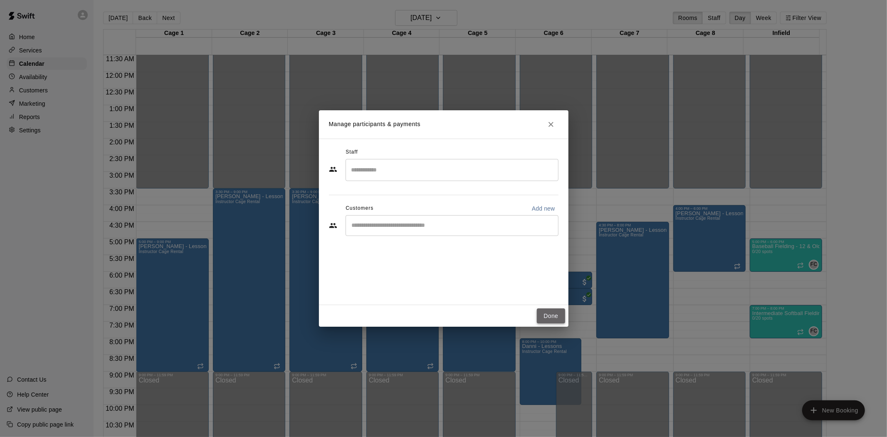
click at [539, 317] on button "Done" at bounding box center [551, 315] width 28 height 15
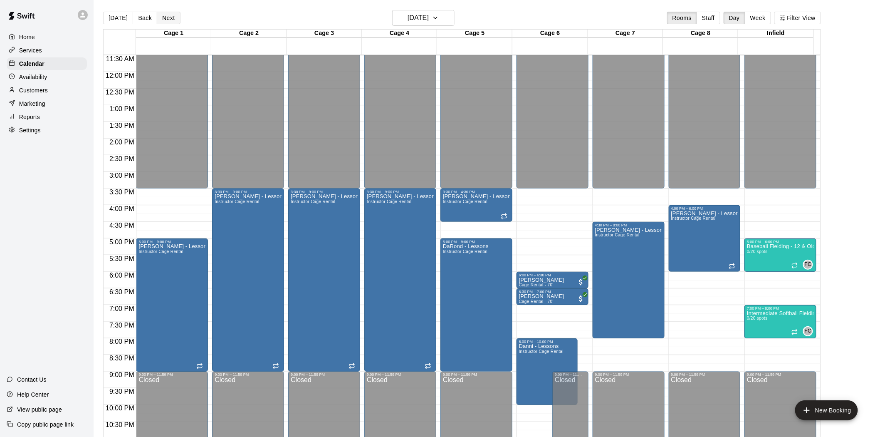
click at [171, 17] on button "Next" at bounding box center [168, 18] width 23 height 12
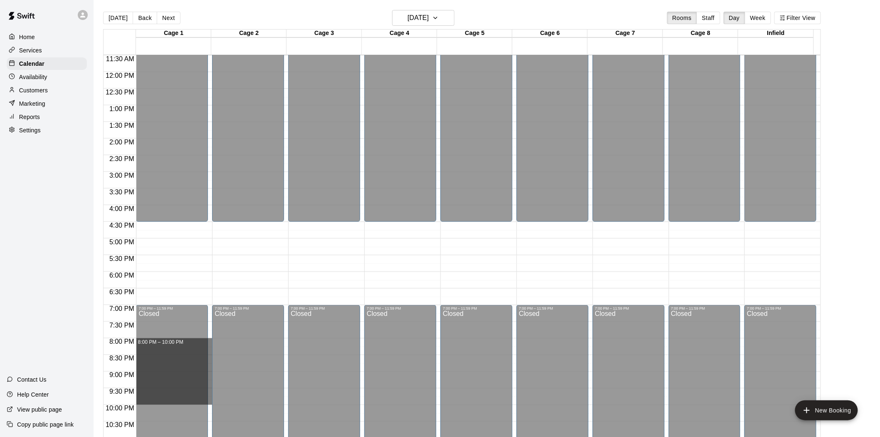
drag, startPoint x: 210, startPoint y: 340, endPoint x: 209, endPoint y: 404, distance: 63.6
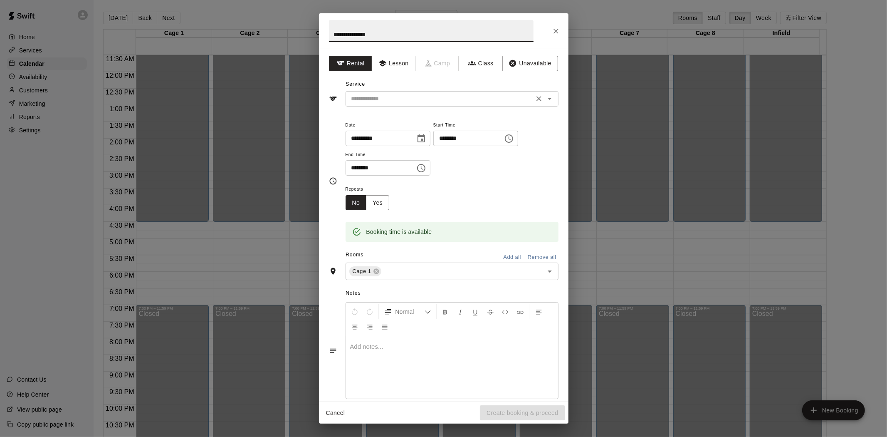
type input "**********"
click at [456, 95] on input "text" at bounding box center [439, 99] width 183 height 10
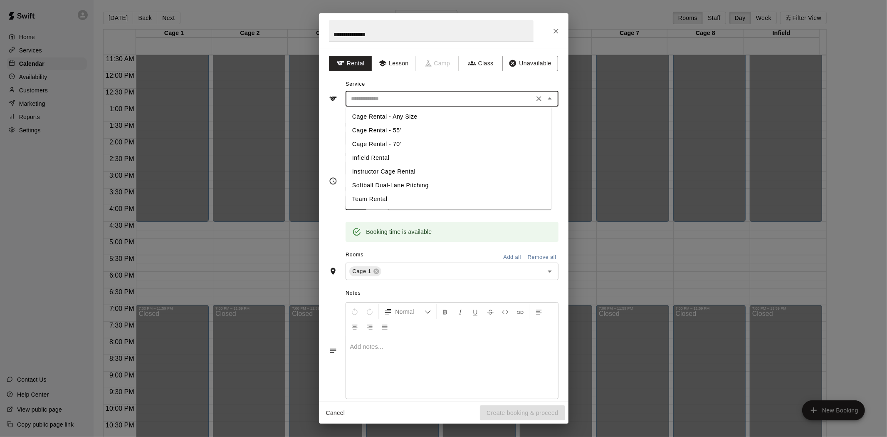
drag, startPoint x: 405, startPoint y: 173, endPoint x: 441, endPoint y: 213, distance: 54.2
click at [405, 173] on li "Instructor Cage Rental" at bounding box center [449, 172] width 206 height 14
type input "**********"
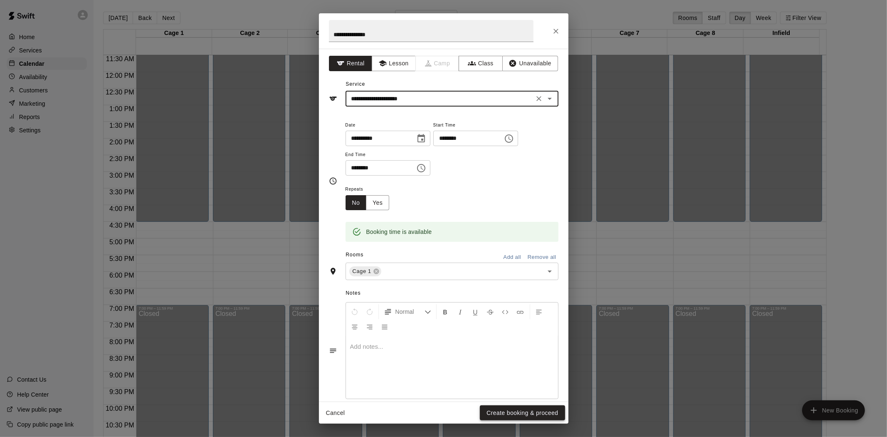
click at [512, 418] on button "Create booking & proceed" at bounding box center [522, 412] width 85 height 15
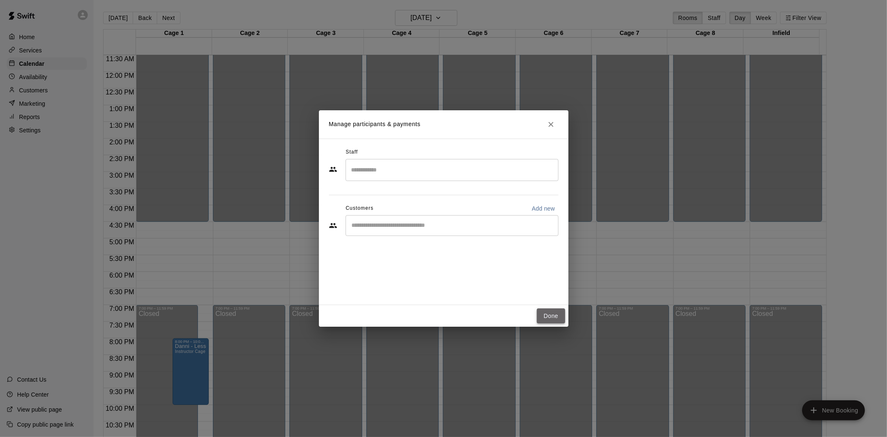
click at [537, 319] on button "Done" at bounding box center [551, 315] width 28 height 15
